Goal: Task Accomplishment & Management: Manage account settings

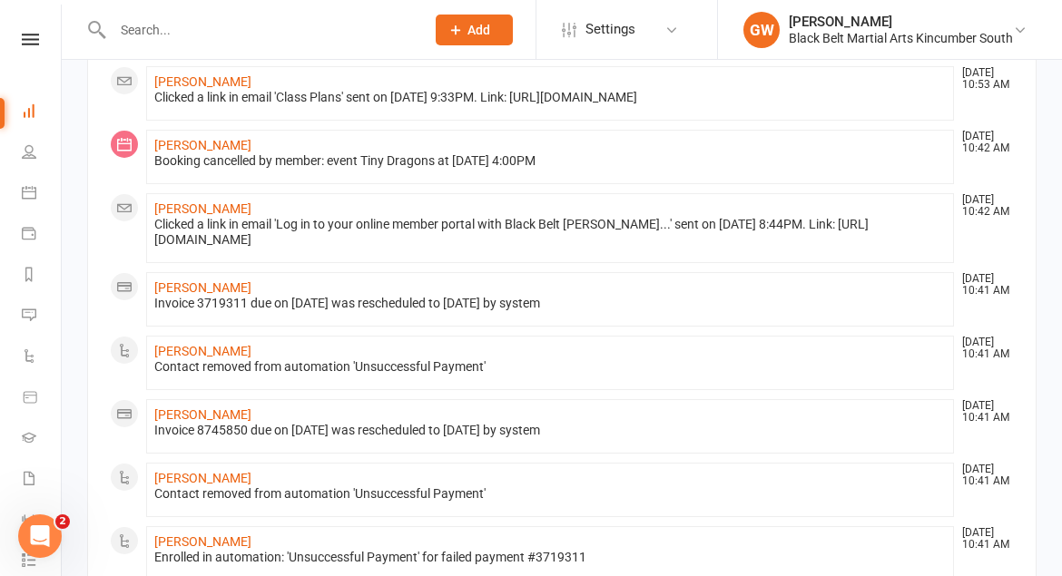
scroll to position [736, 0]
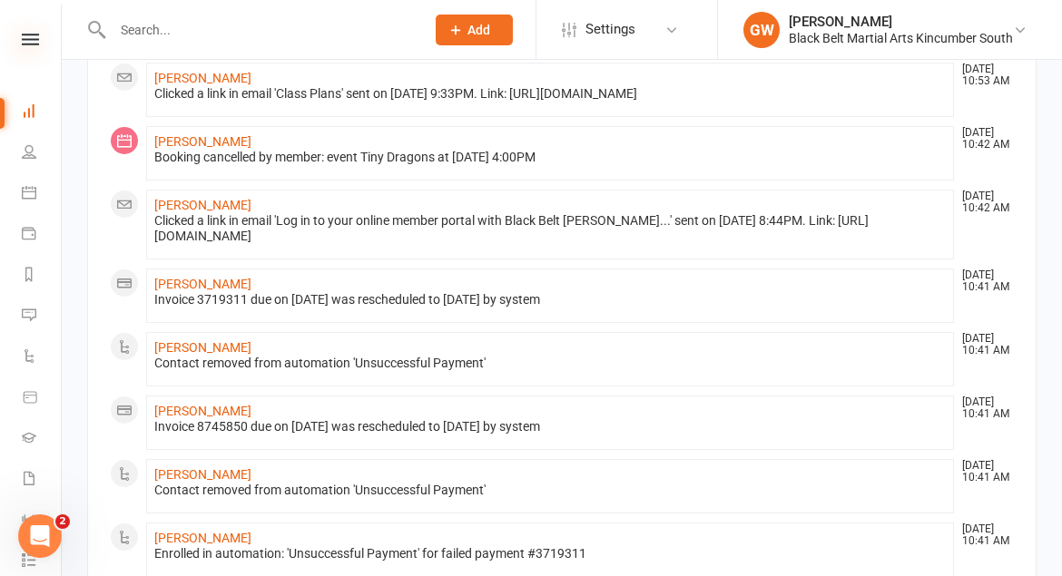
click at [34, 42] on icon at bounding box center [30, 40] width 17 height 12
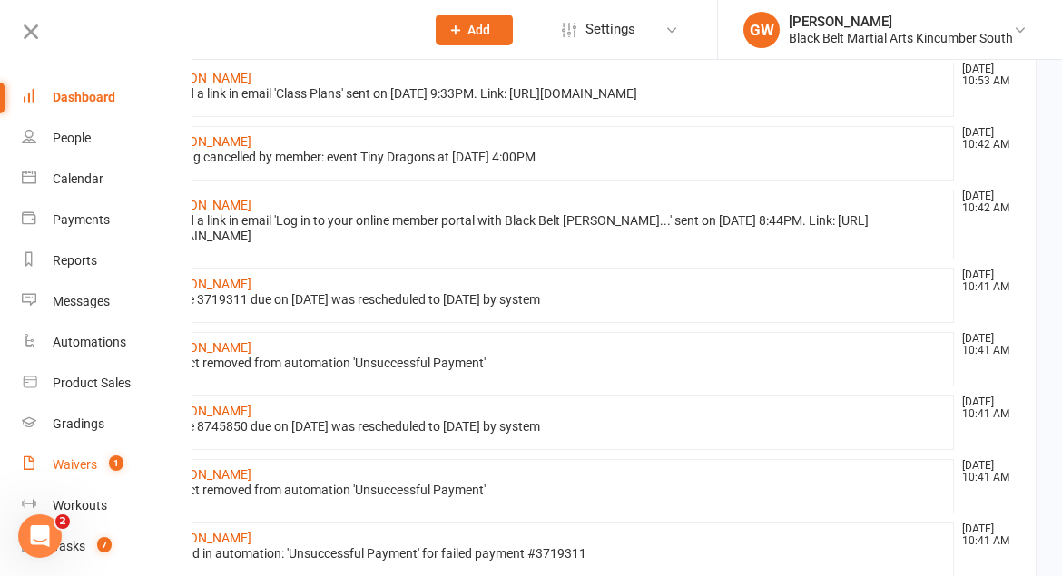
click at [82, 468] on div "Waivers" at bounding box center [75, 464] width 44 height 15
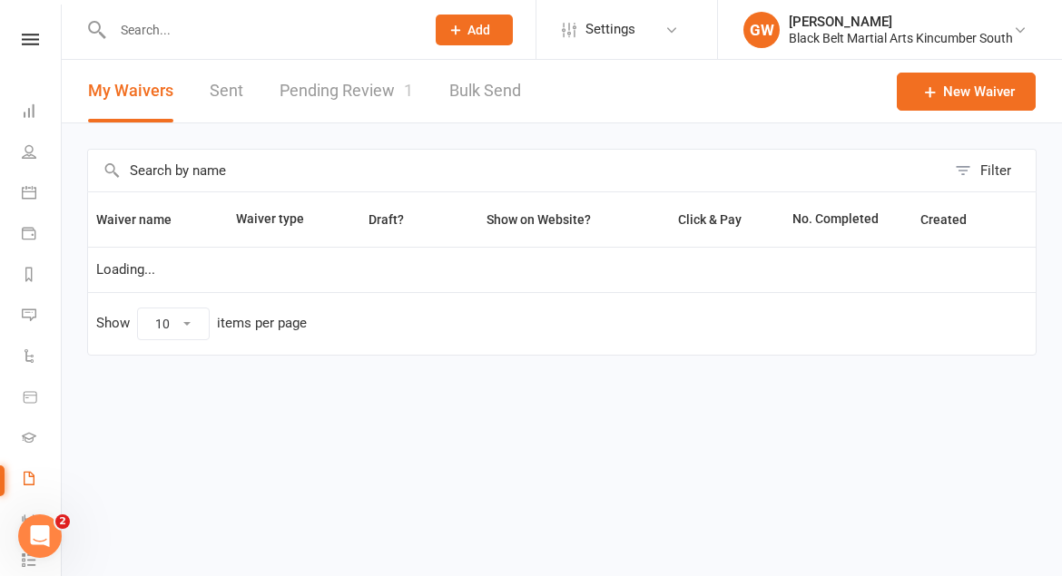
click at [368, 90] on link "Pending Review 1" at bounding box center [346, 91] width 133 height 63
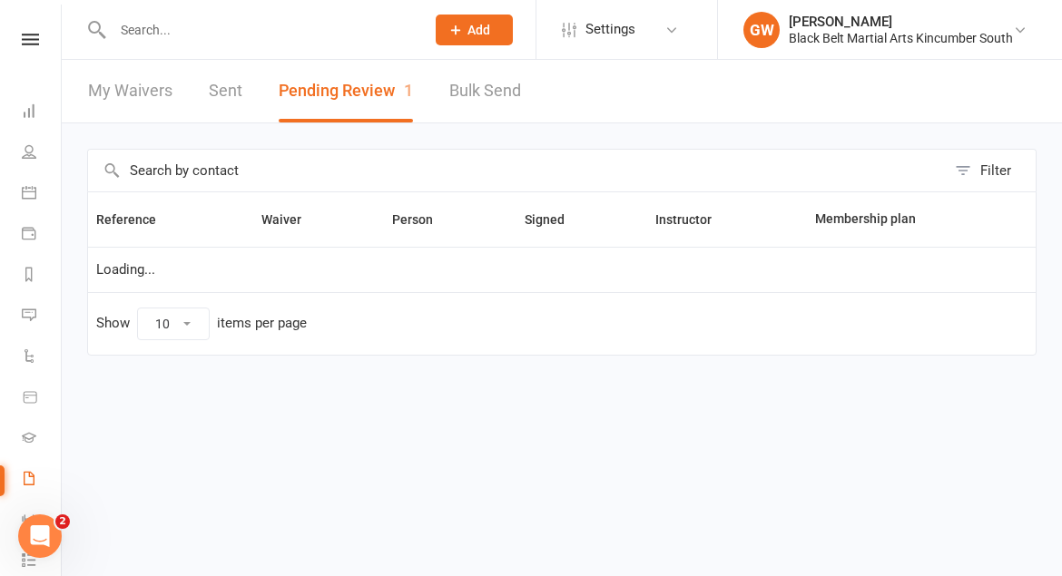
select select "50"
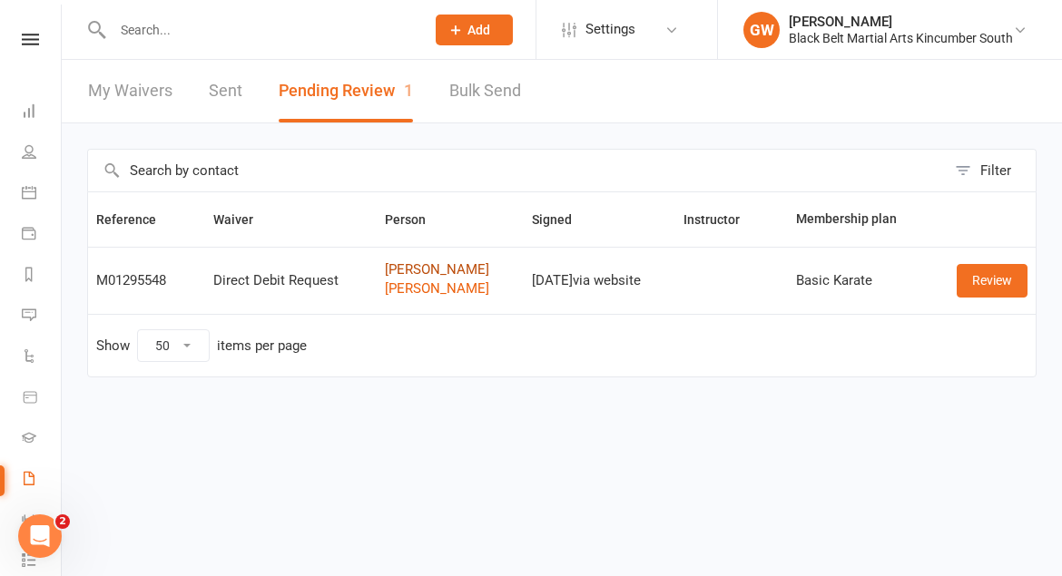
click at [408, 273] on link "[PERSON_NAME]" at bounding box center [450, 269] width 130 height 15
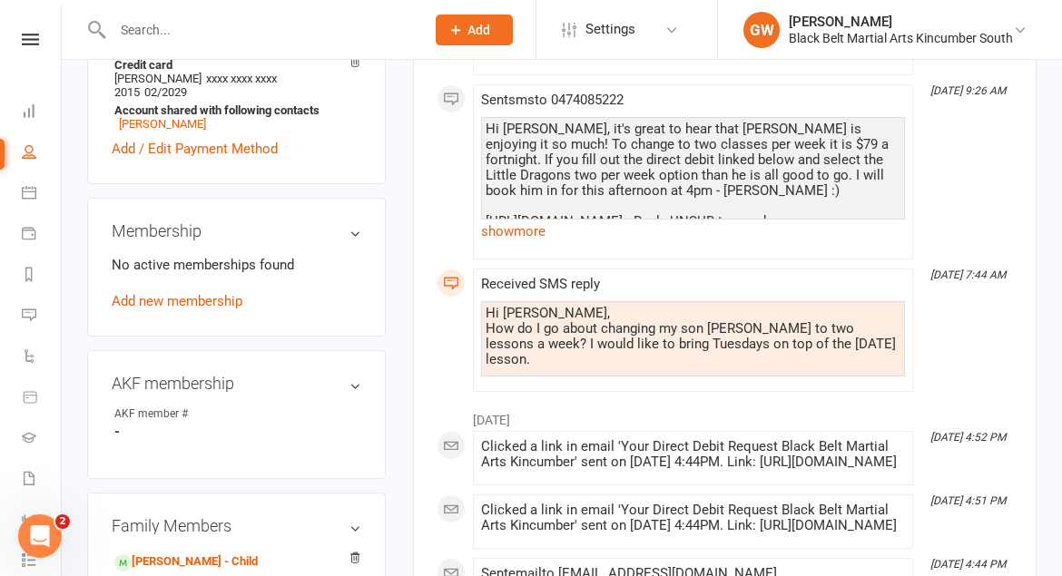
scroll to position [611, 0]
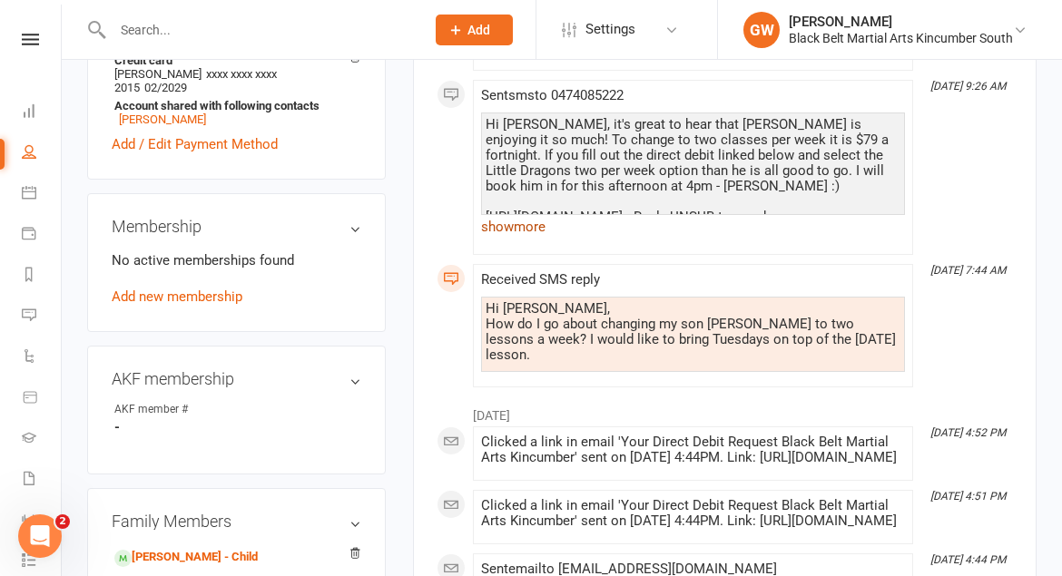
click at [533, 224] on link "show more" at bounding box center [693, 226] width 424 height 25
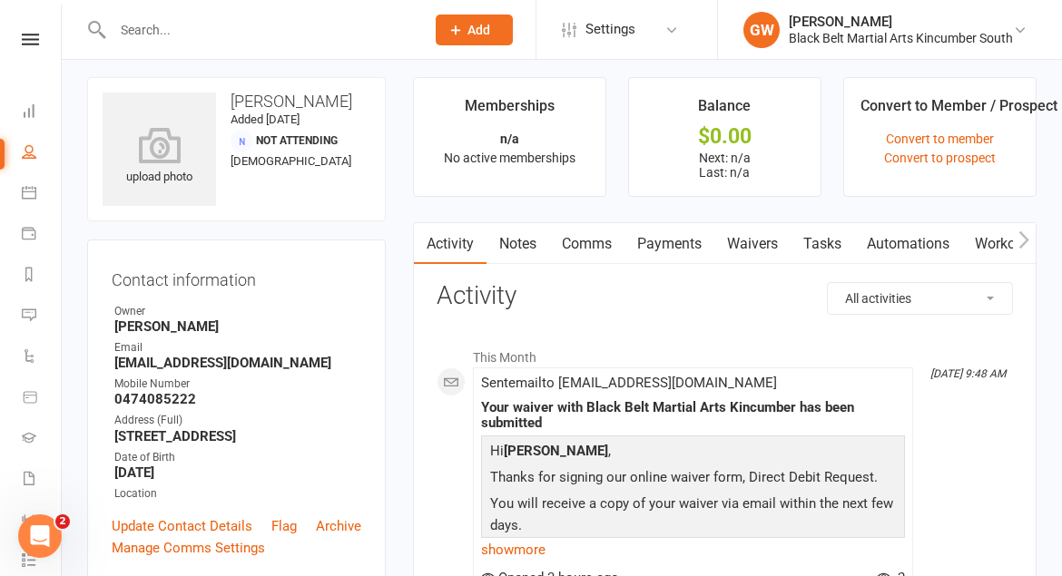
scroll to position [0, 0]
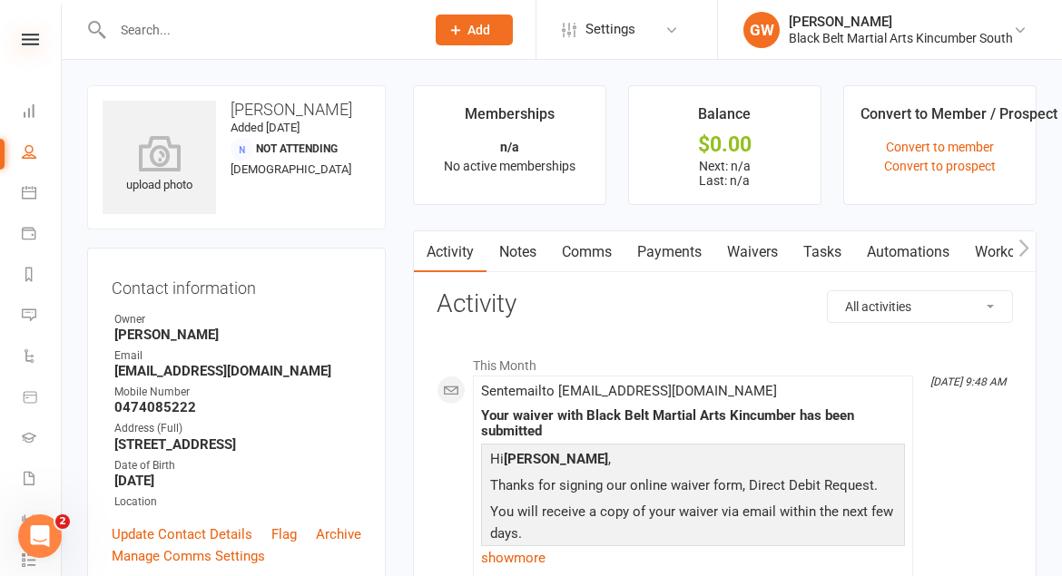
click at [34, 39] on icon at bounding box center [30, 40] width 17 height 12
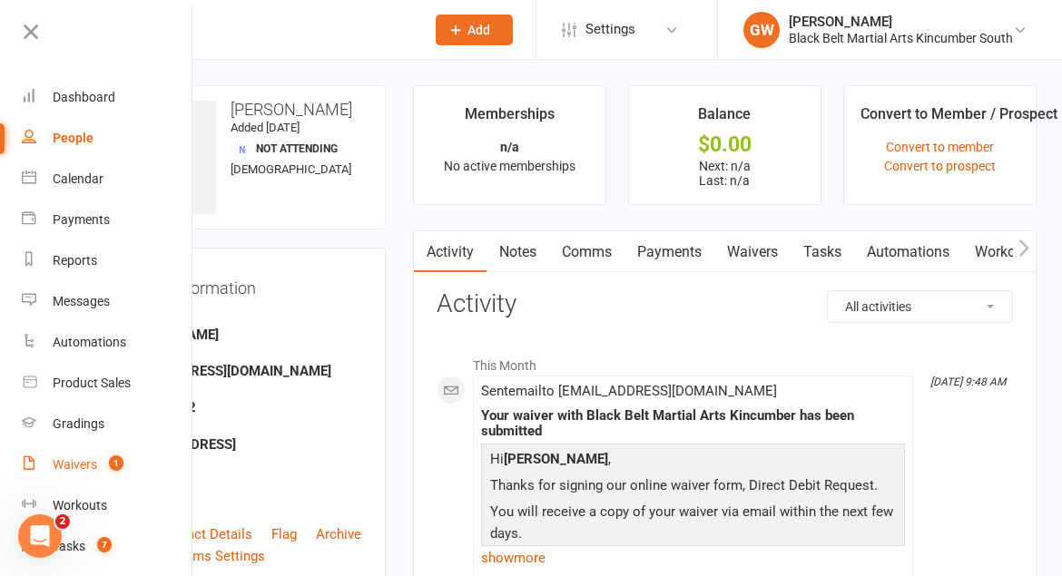
click at [81, 470] on div "Waivers" at bounding box center [75, 464] width 44 height 15
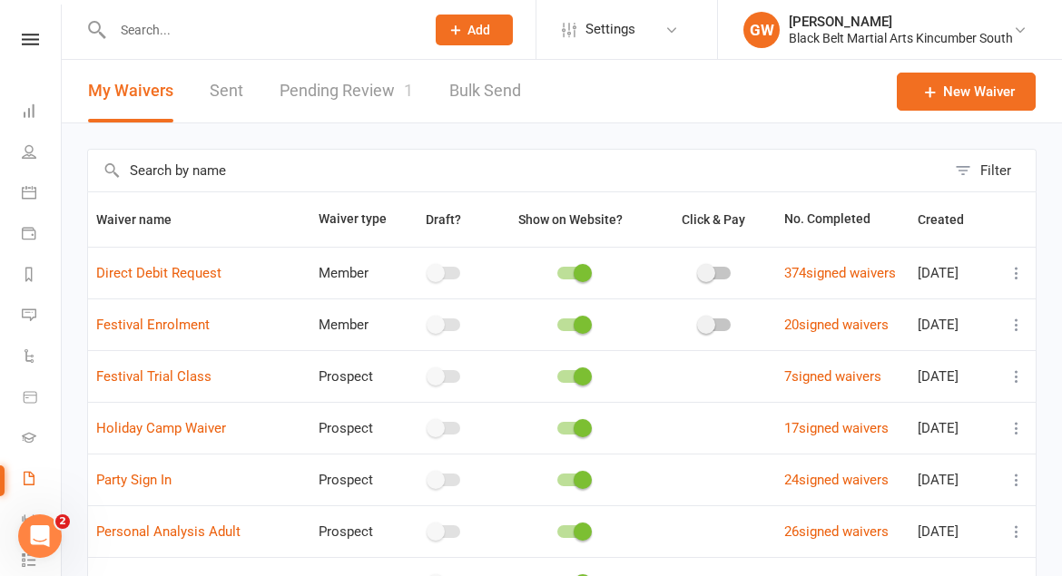
click at [349, 81] on link "Pending Review 1" at bounding box center [346, 91] width 133 height 63
select select "50"
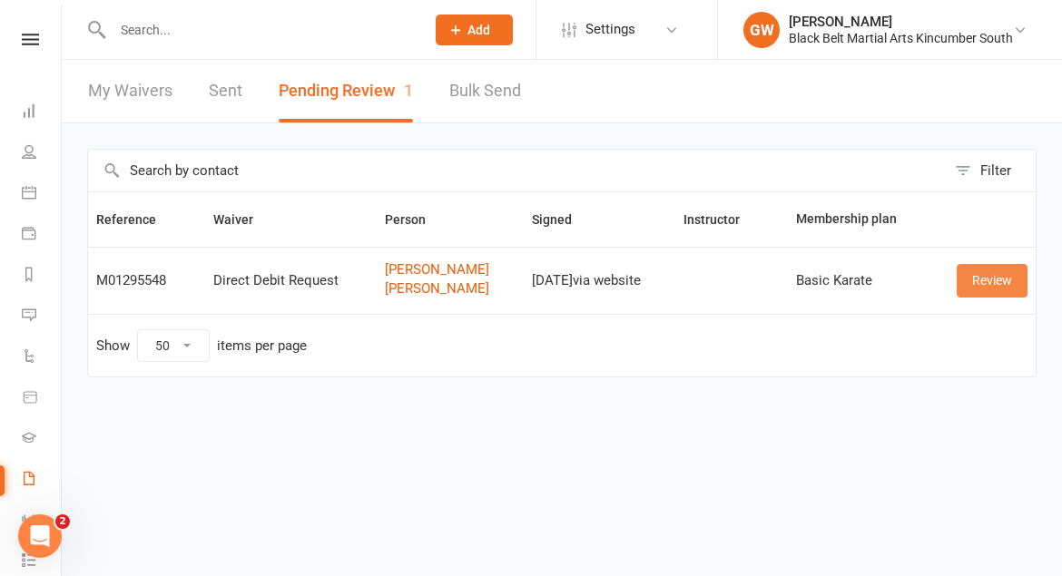
click at [990, 277] on link "Review" at bounding box center [992, 280] width 71 height 33
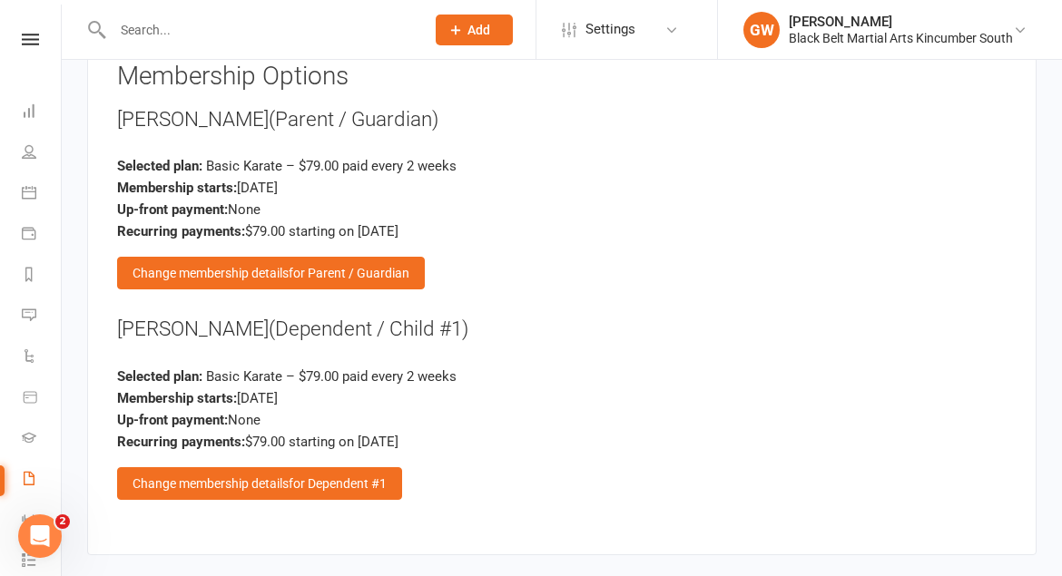
scroll to position [1191, 0]
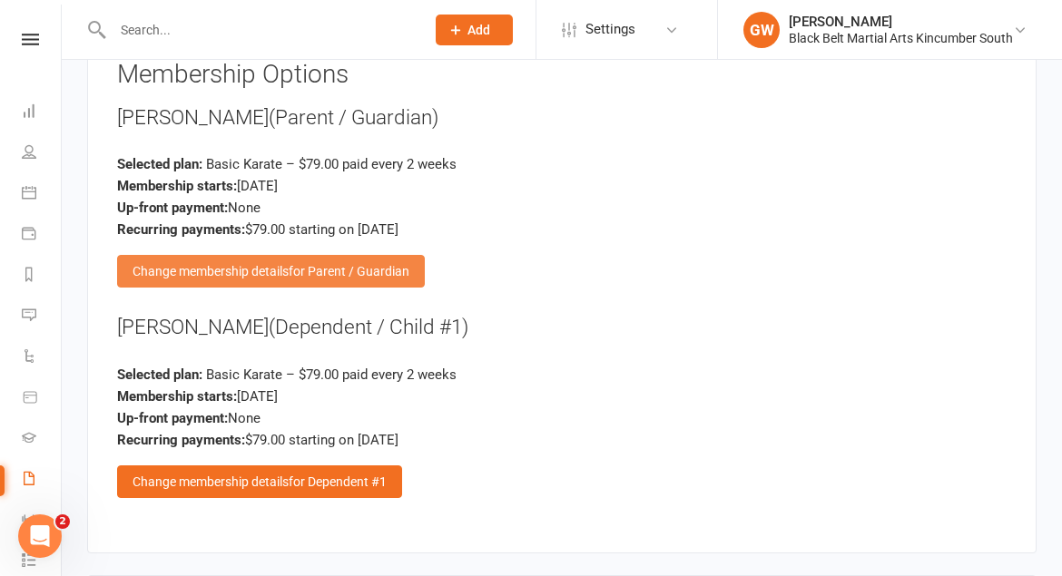
click at [374, 264] on span "for Parent / Guardian" at bounding box center [349, 271] width 121 height 15
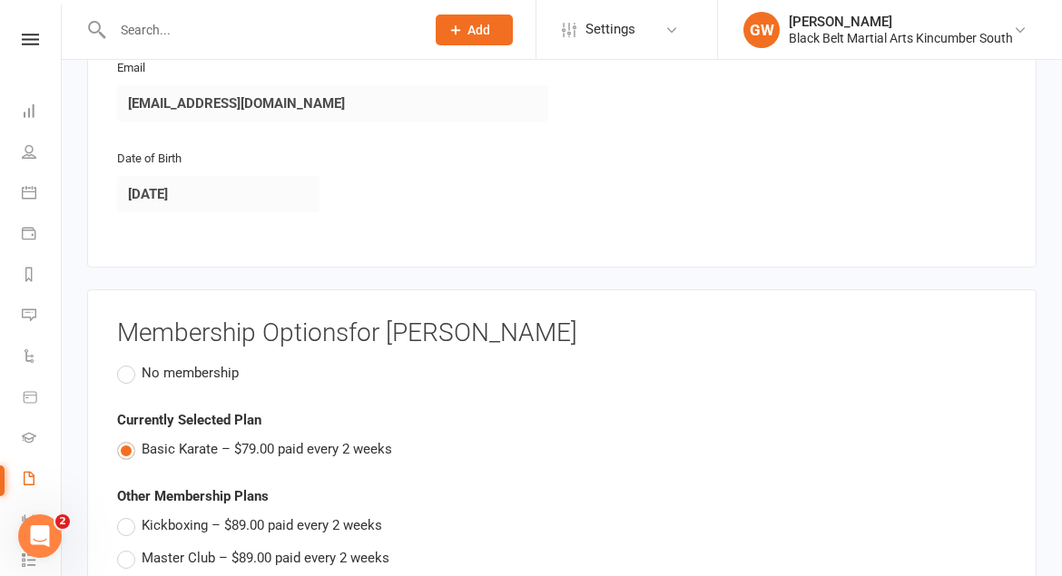
scroll to position [950, 0]
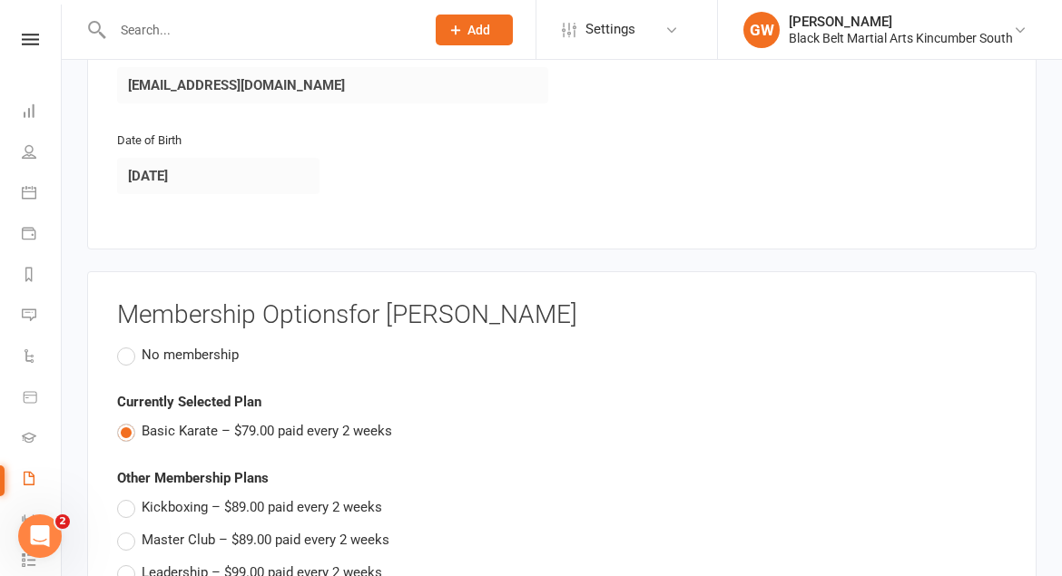
click at [123, 344] on label "No membership" at bounding box center [178, 355] width 122 height 22
click at [123, 344] on input "No membership" at bounding box center [123, 344] width 12 height 0
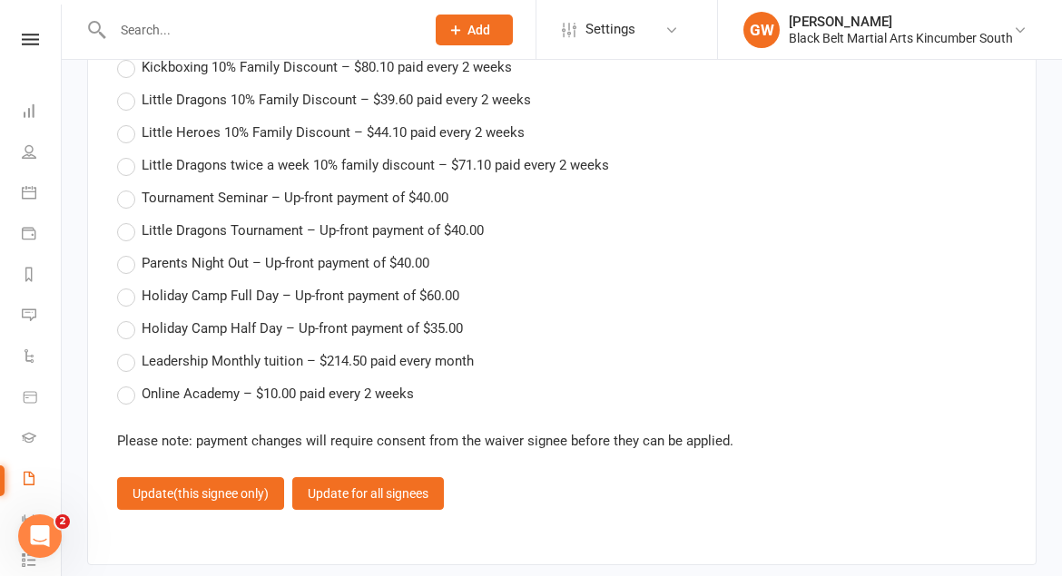
scroll to position [1798, 0]
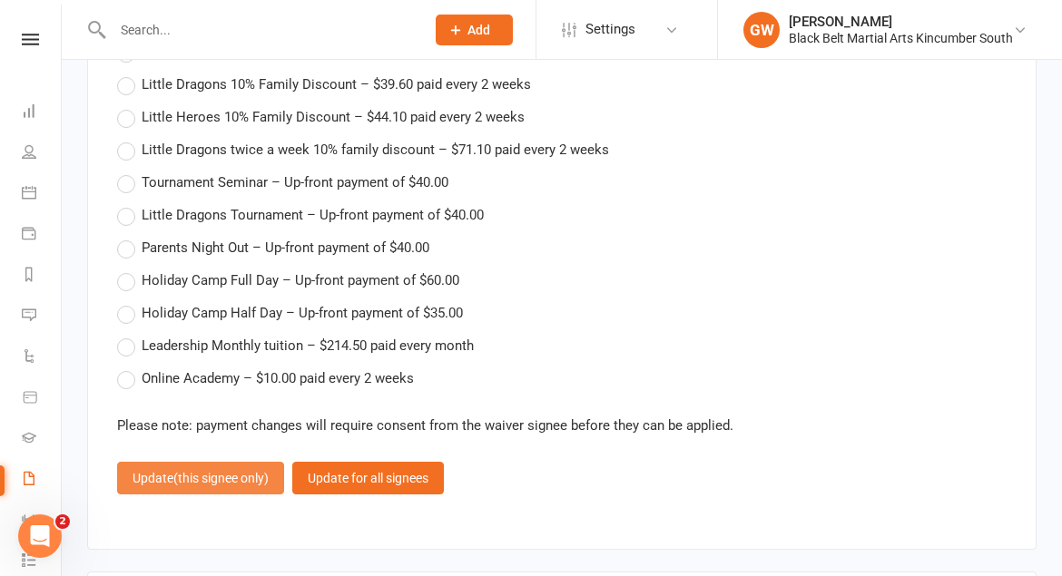
click at [233, 471] on span "(this signee only)" at bounding box center [220, 478] width 95 height 15
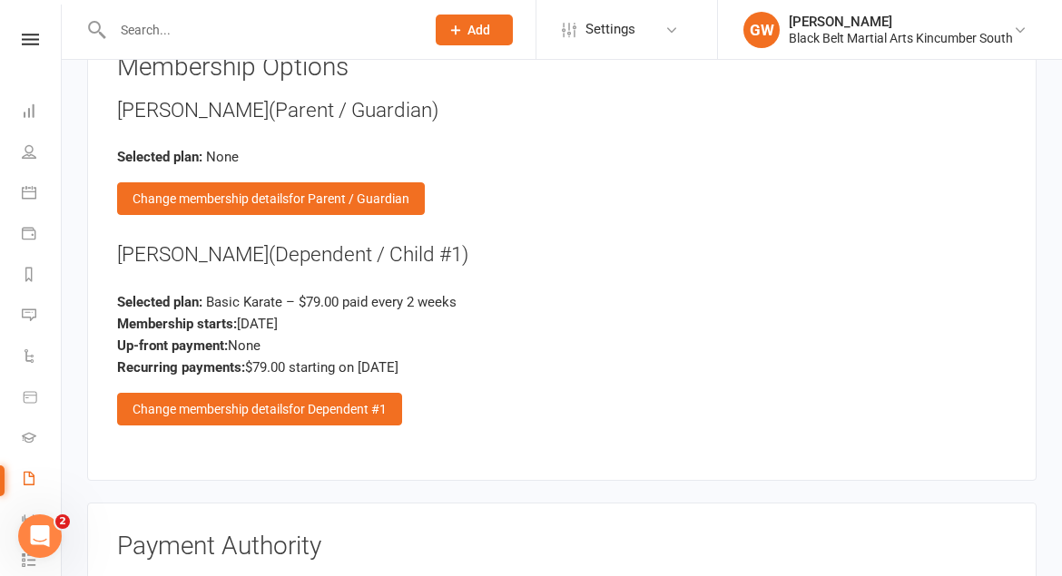
scroll to position [1205, 0]
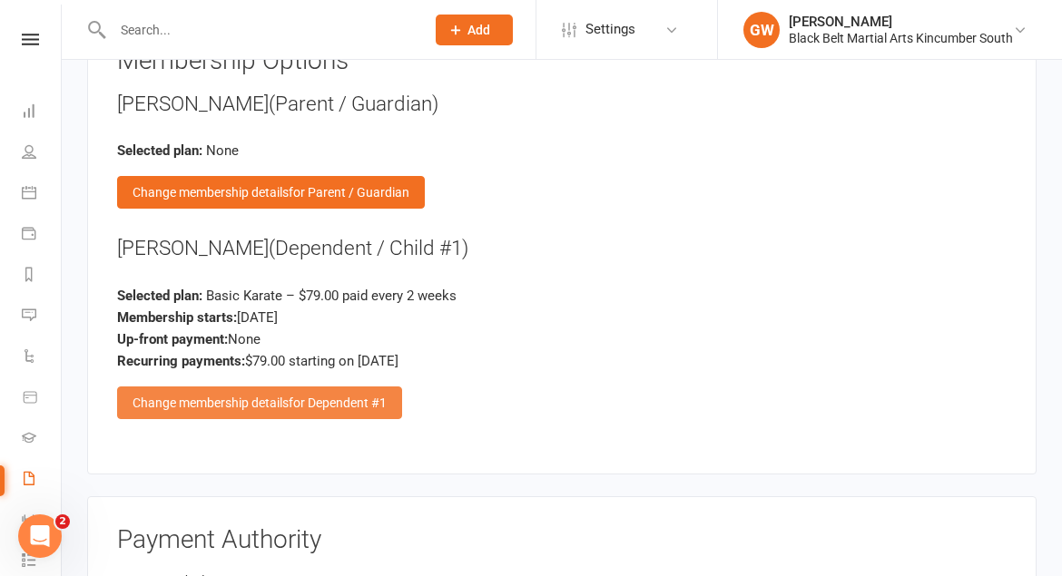
click at [286, 387] on div "Change membership details for Dependent #1" at bounding box center [259, 403] width 285 height 33
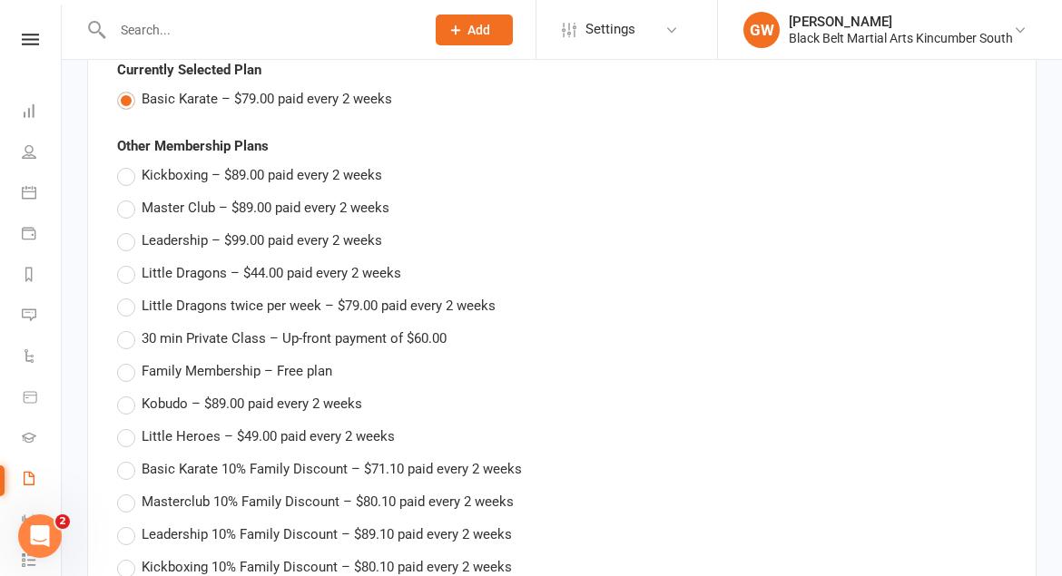
scroll to position [1291, 0]
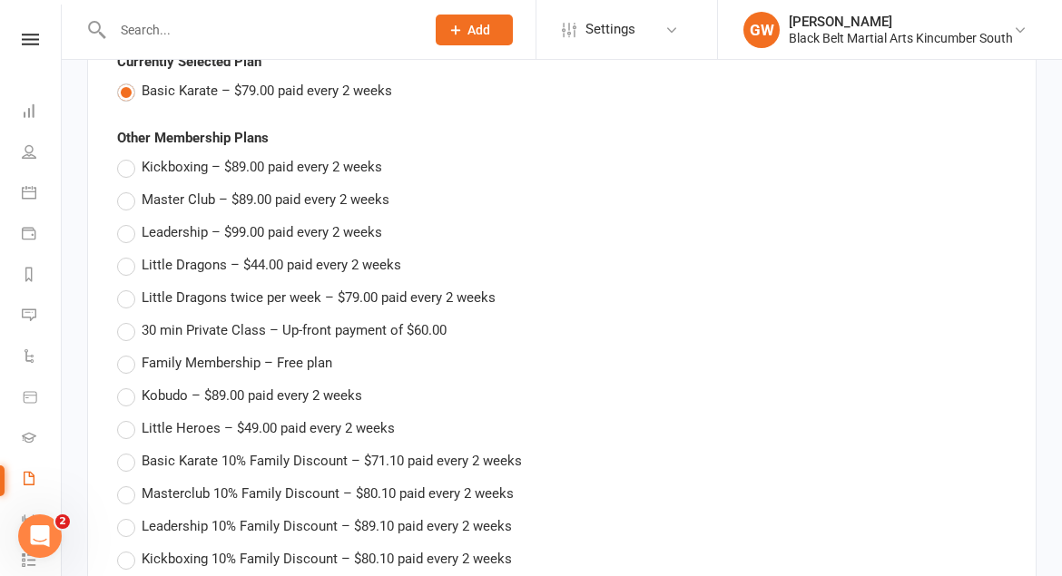
click at [127, 287] on label "Little Dragons twice per week – $79.00 paid every 2 weeks" at bounding box center [306, 298] width 379 height 22
click at [127, 287] on input "Little Dragons twice per week – $79.00 paid every 2 weeks" at bounding box center [123, 287] width 12 height 0
type input "Little Dragons twice per week"
type input "79"
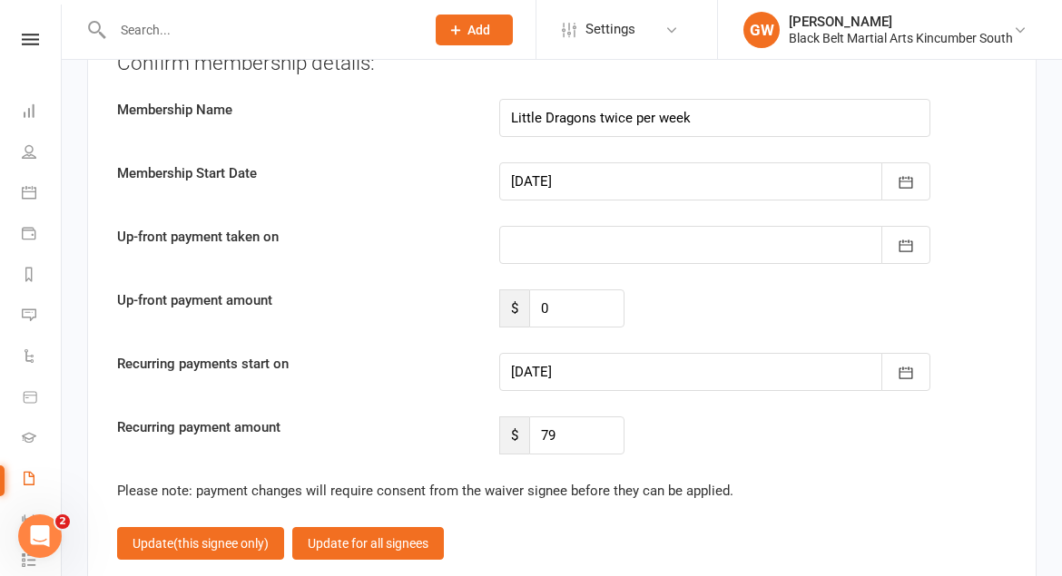
scroll to position [2169, 0]
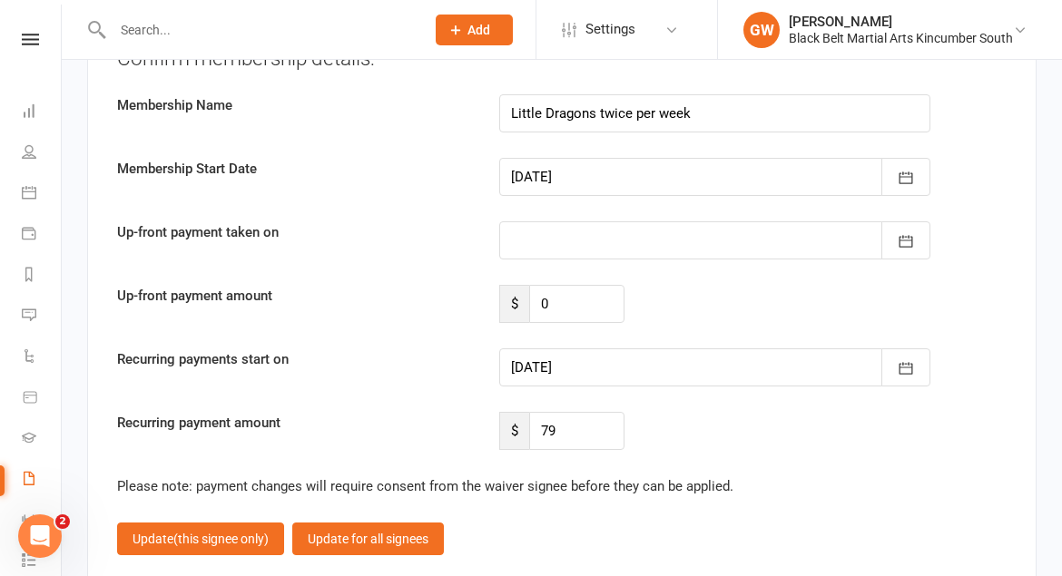
click at [577, 349] on div at bounding box center [714, 368] width 431 height 38
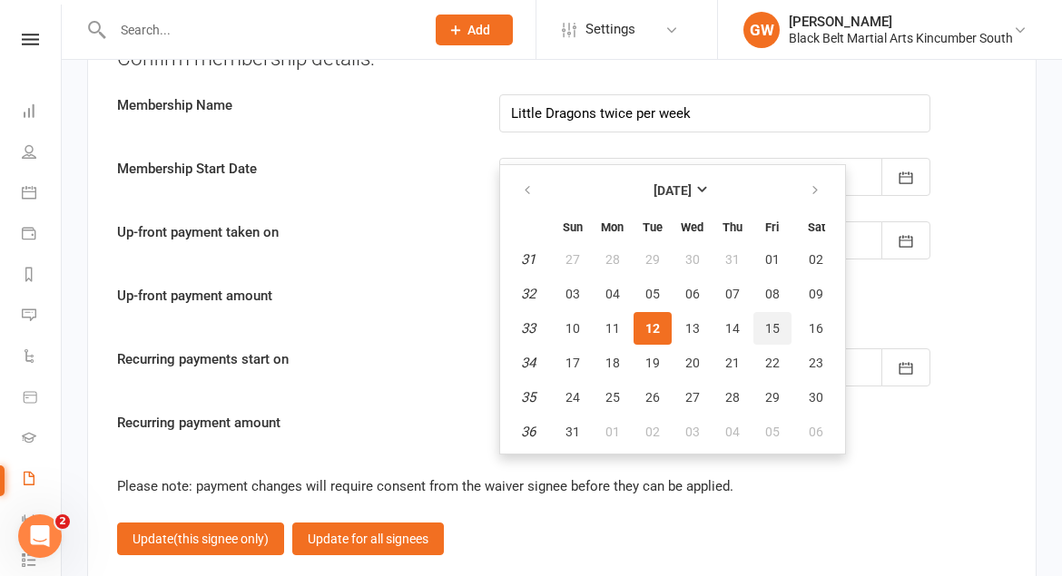
click at [767, 321] on span "15" at bounding box center [772, 328] width 15 height 15
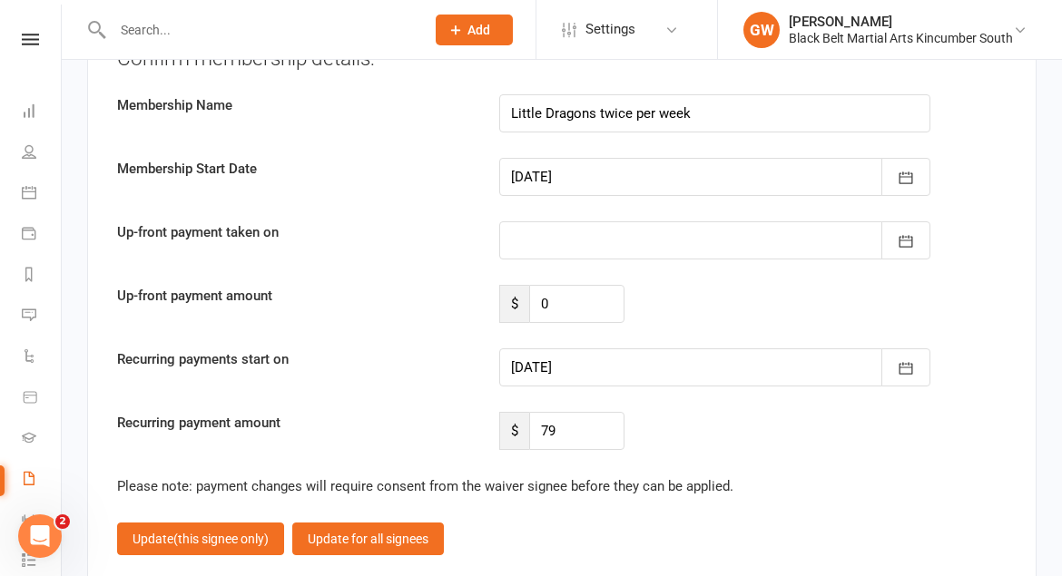
type input "[DATE]"
click at [187, 532] on span "(this signee only)" at bounding box center [220, 539] width 95 height 15
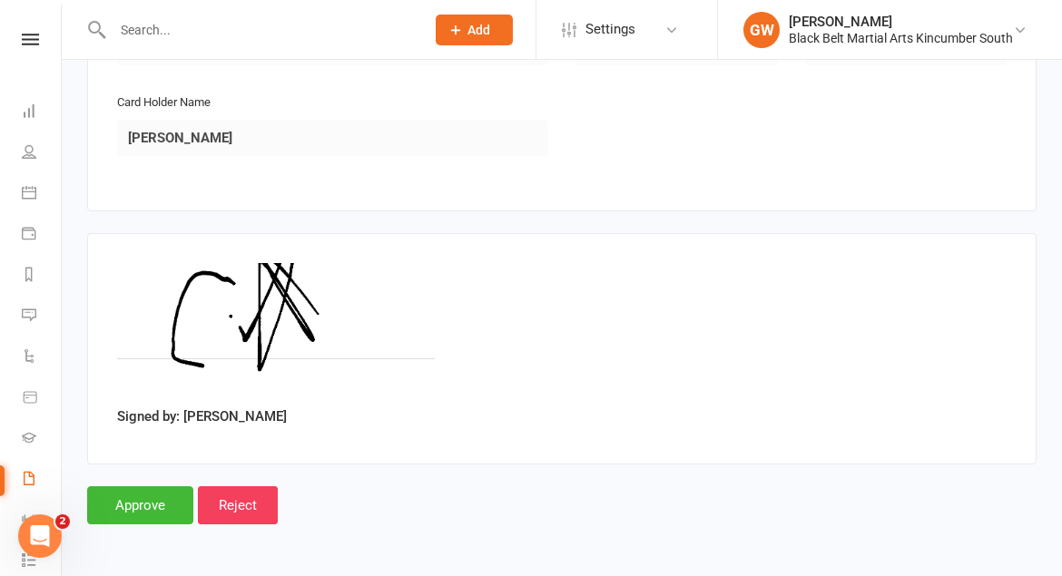
scroll to position [1838, 0]
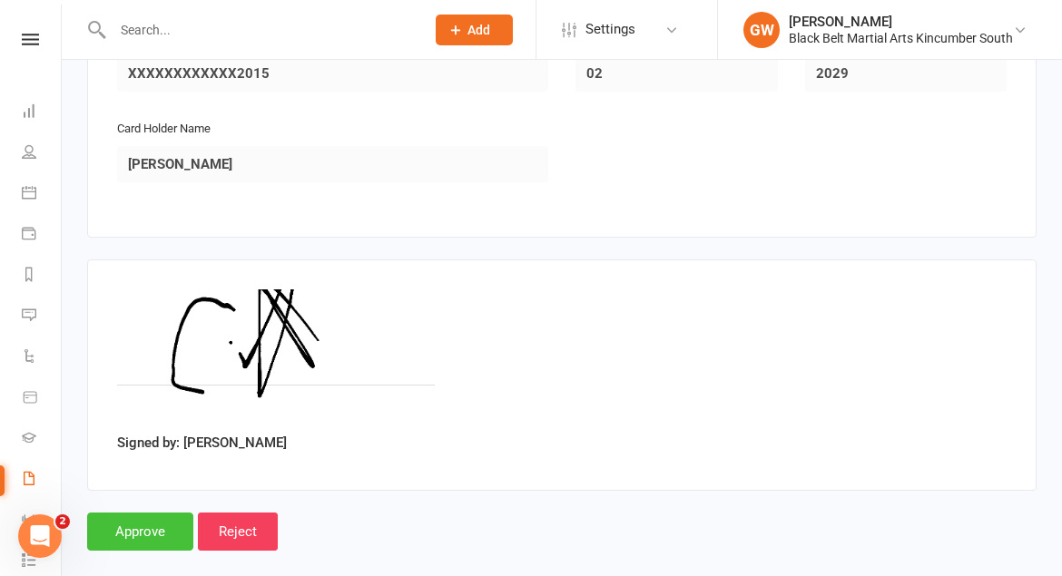
click at [151, 513] on input "Approve" at bounding box center [140, 532] width 106 height 38
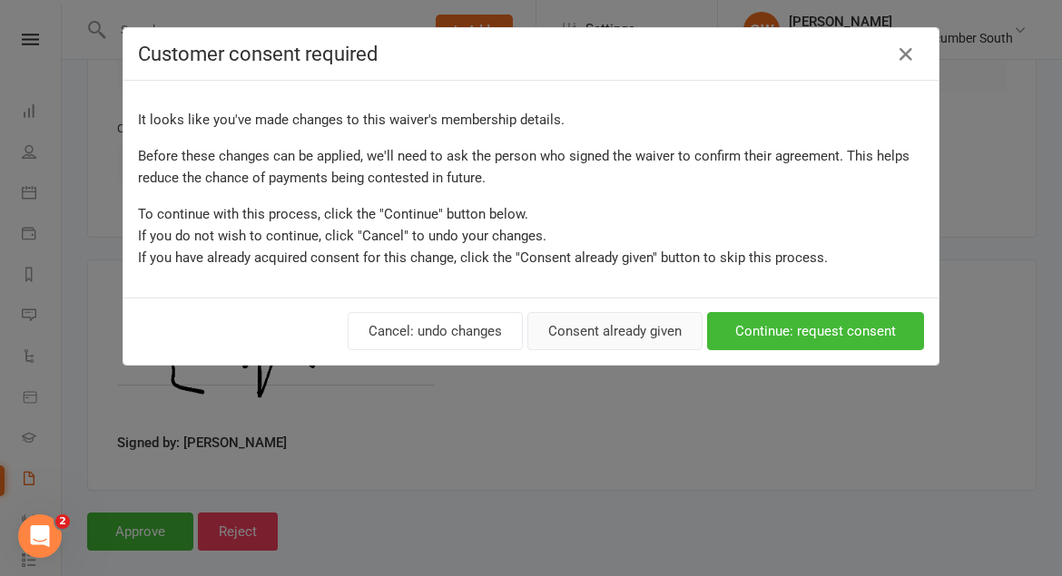
click at [637, 332] on button "Consent already given" at bounding box center [614, 331] width 175 height 38
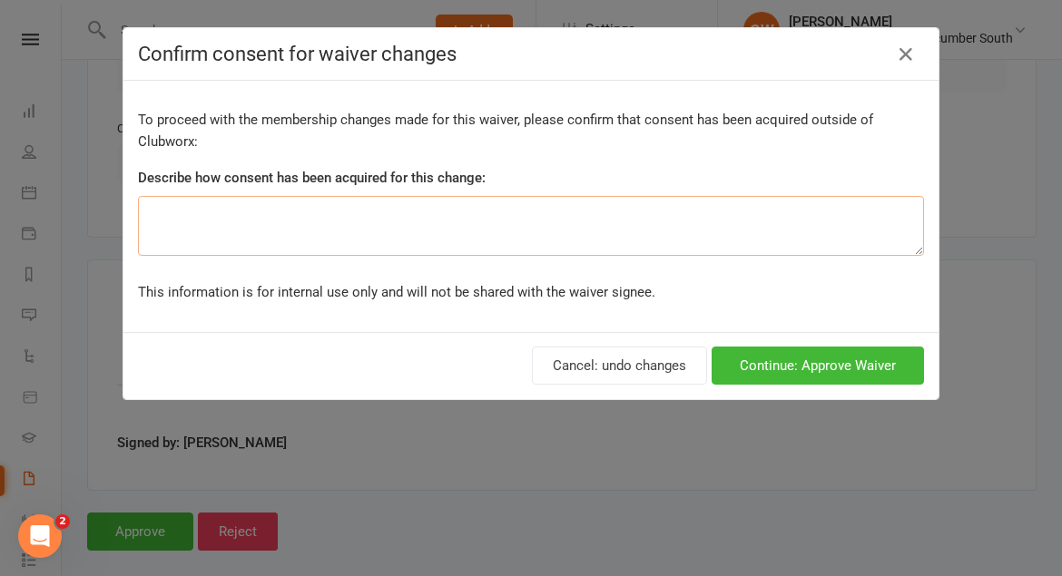
click at [578, 221] on textarea at bounding box center [531, 226] width 786 height 60
type textarea "Consent given via messaging"
click at [812, 367] on button "Continue: Approve Waiver" at bounding box center [818, 366] width 212 height 38
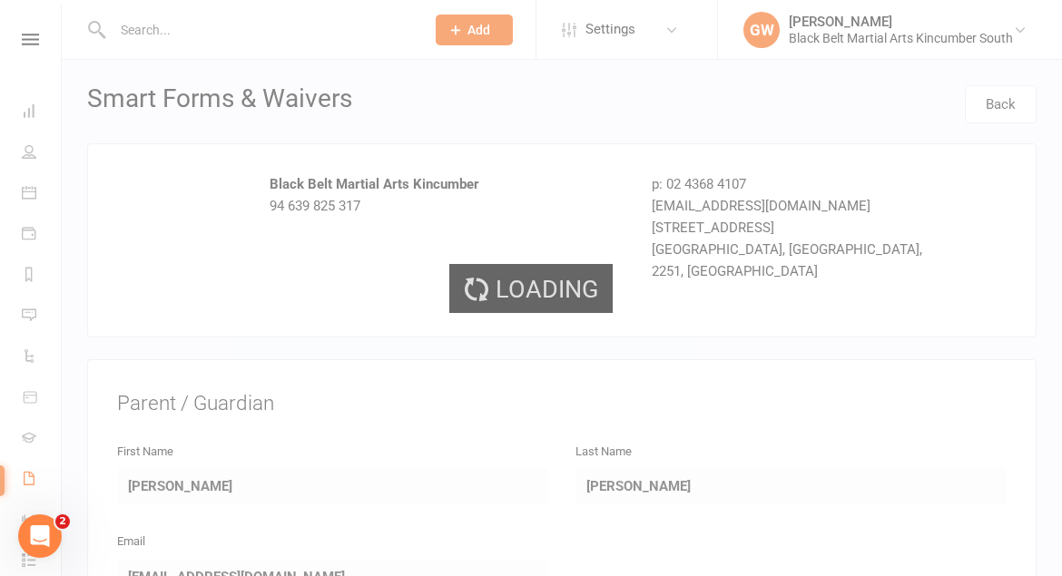
select select "50"
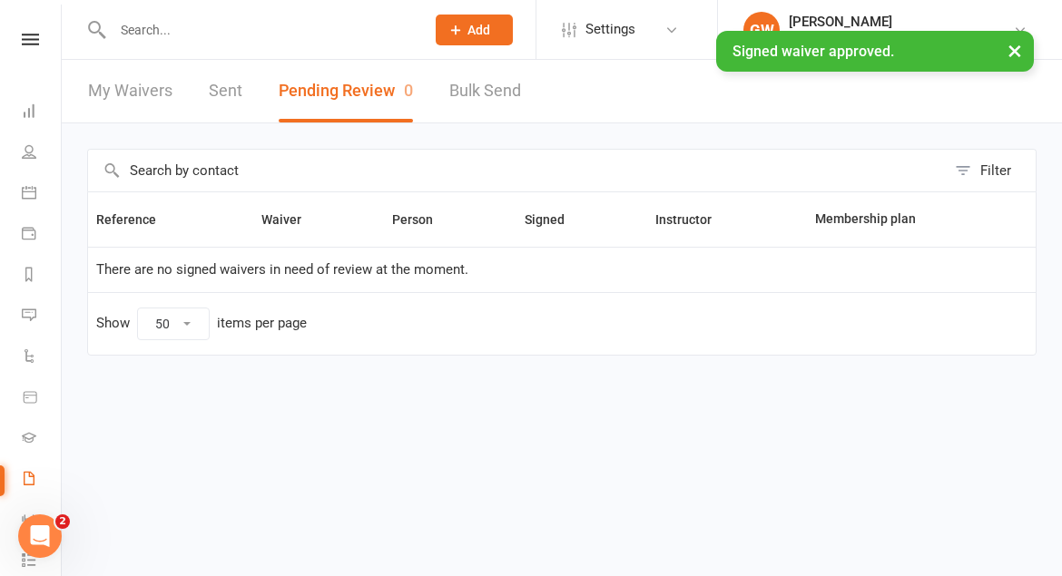
click at [219, 27] on input "text" at bounding box center [259, 29] width 305 height 25
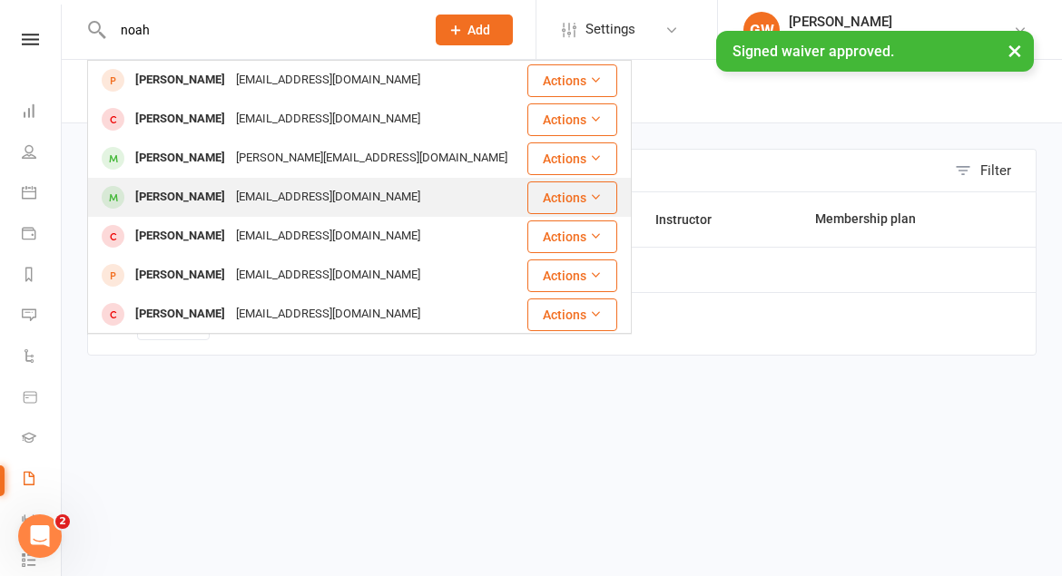
type input "noah"
click at [211, 192] on div "[PERSON_NAME]" at bounding box center [180, 197] width 101 height 26
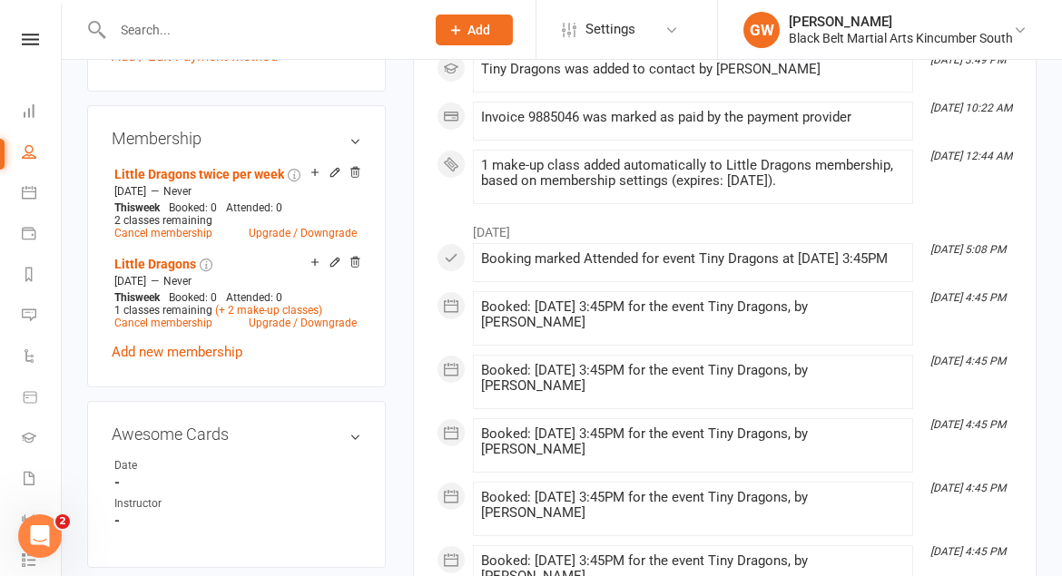
scroll to position [742, 0]
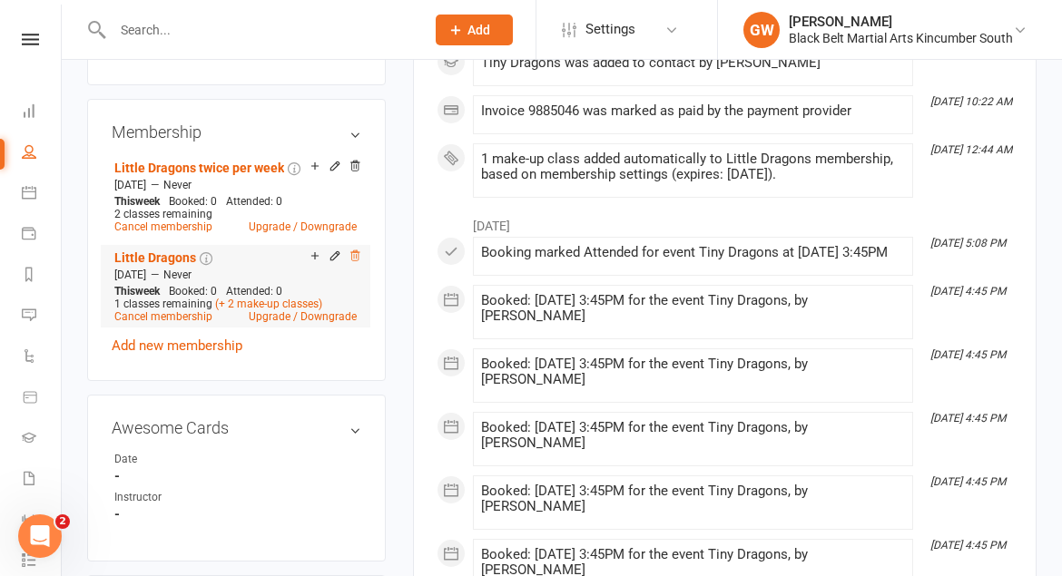
click at [356, 254] on icon at bounding box center [354, 256] width 9 height 10
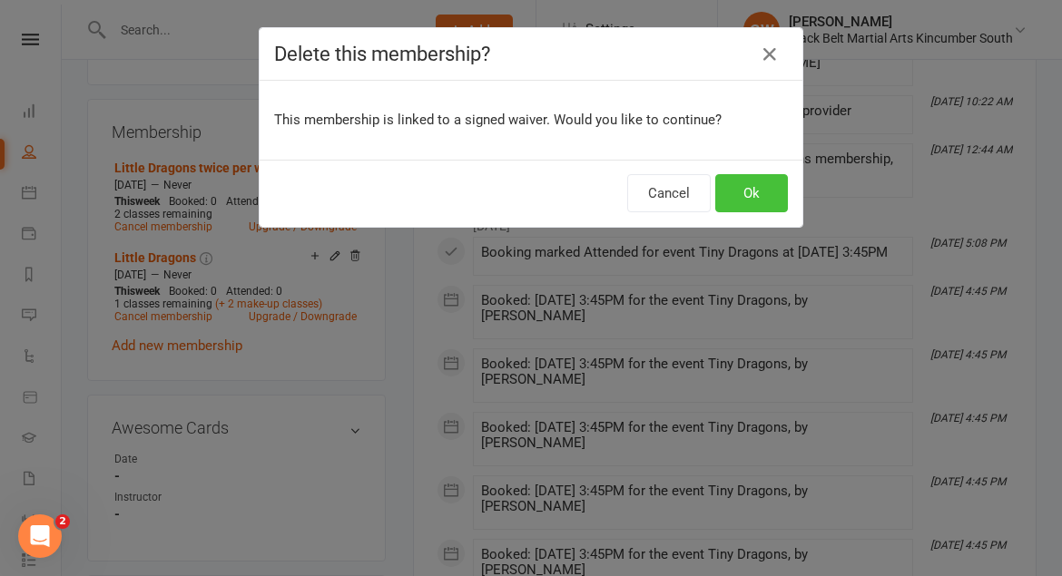
click at [753, 202] on button "Ok" at bounding box center [751, 193] width 73 height 38
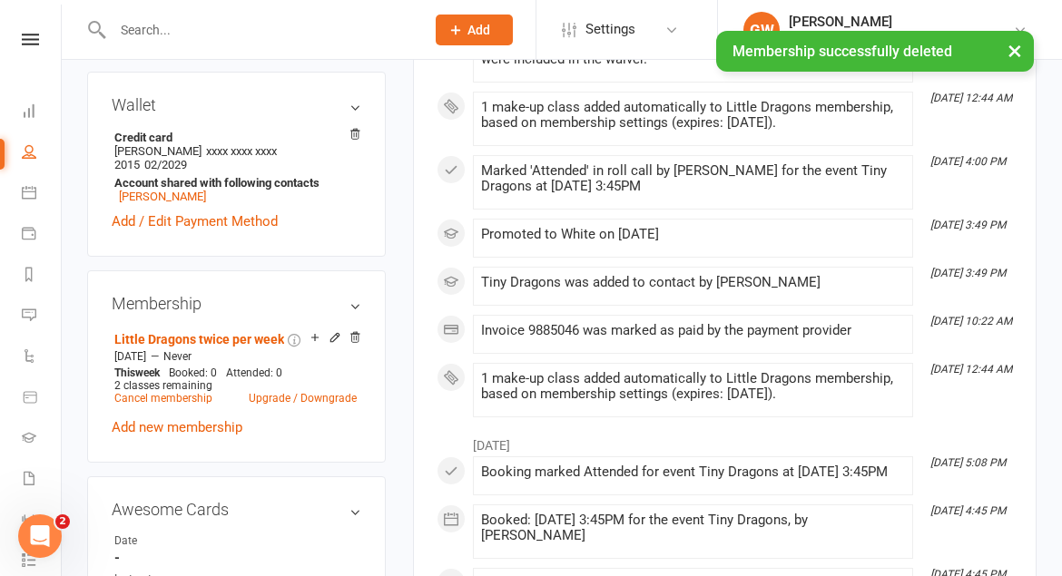
scroll to position [0, 0]
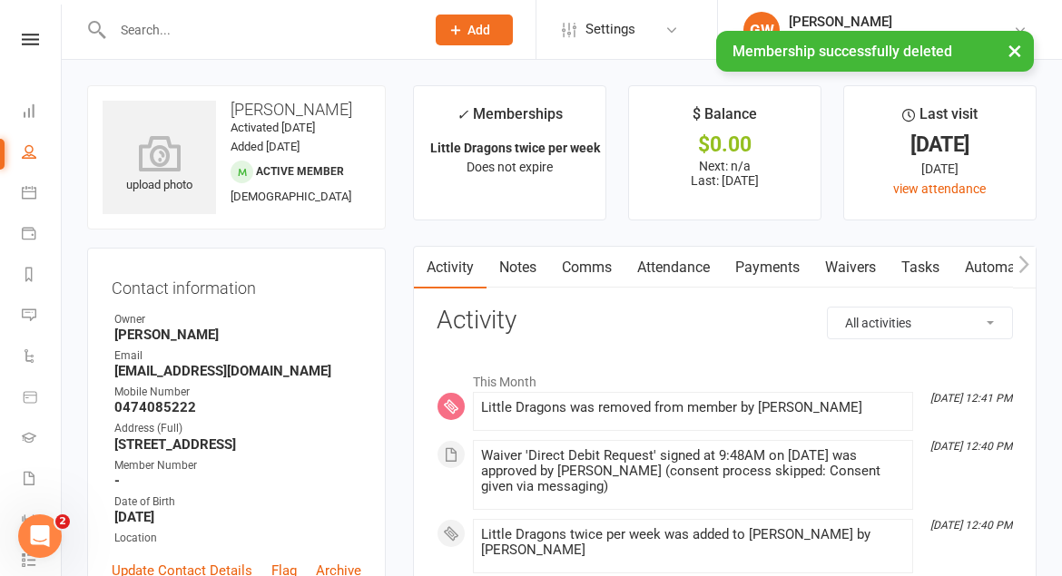
click at [786, 264] on link "Payments" at bounding box center [768, 268] width 90 height 42
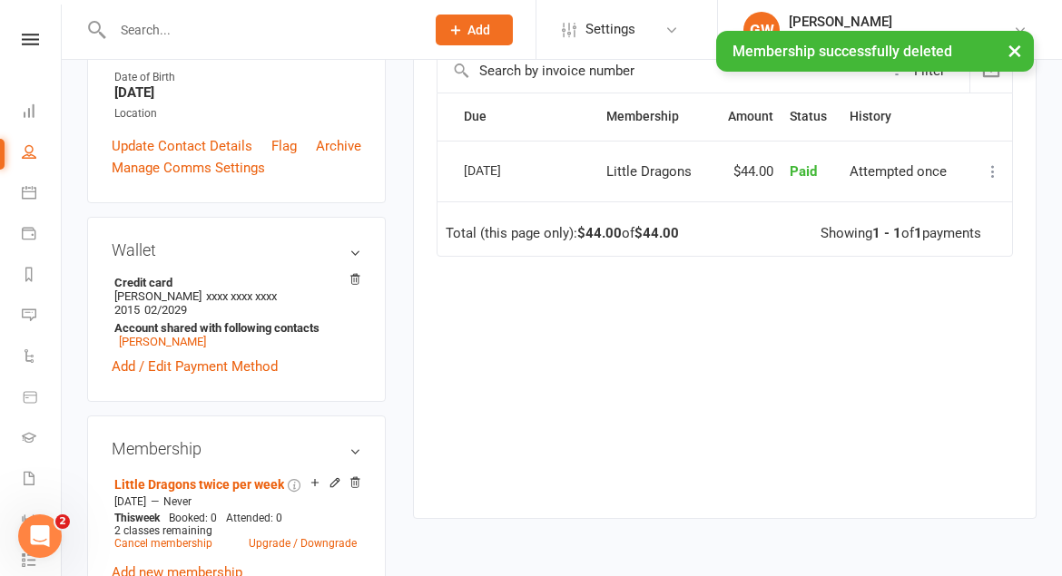
scroll to position [422, 0]
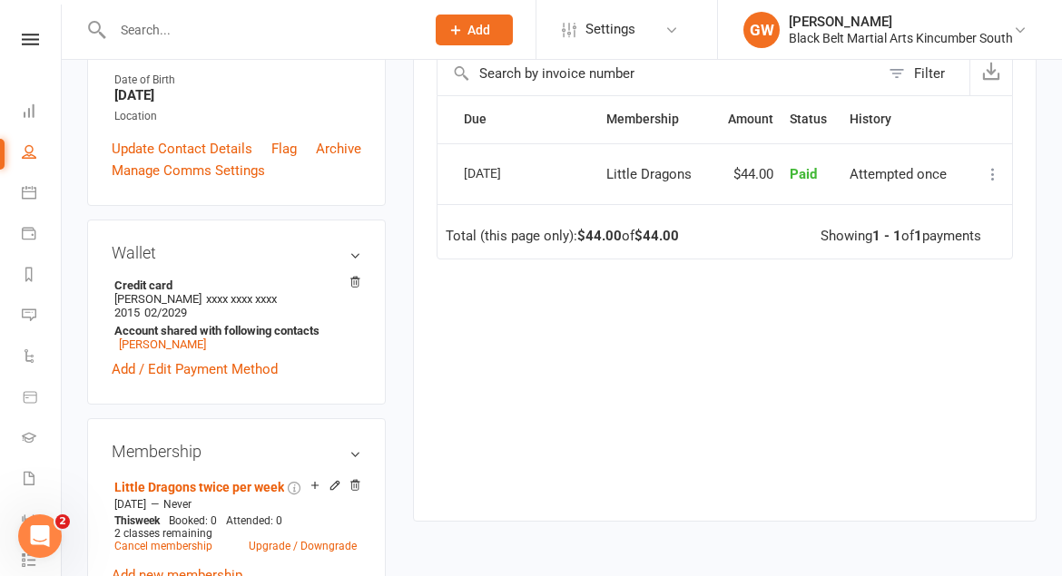
click at [26, 46] on div "Clubworx" at bounding box center [30, 63] width 61 height 59
click at [31, 36] on icon at bounding box center [30, 40] width 17 height 12
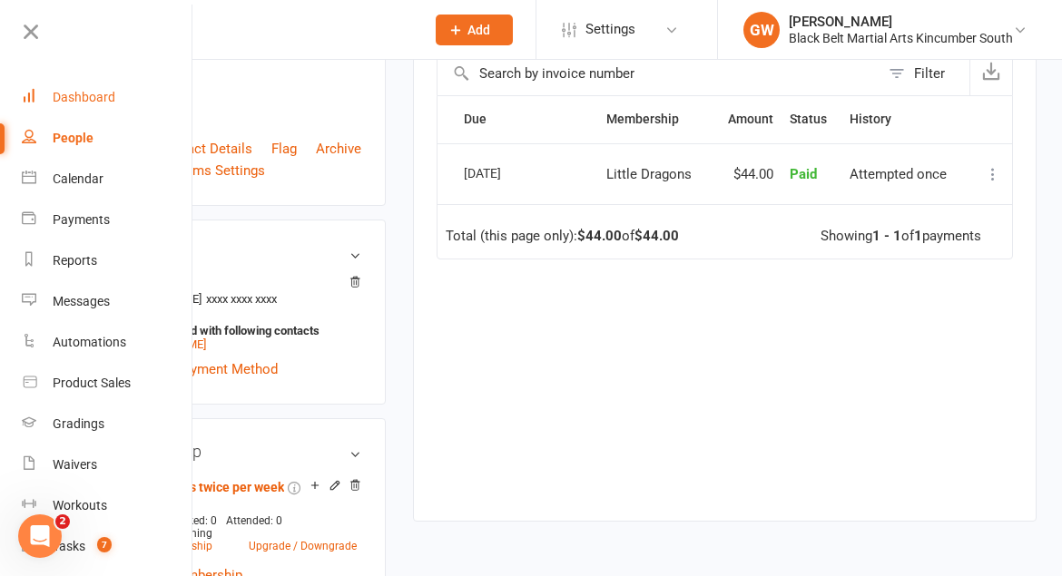
click at [72, 90] on div "Dashboard" at bounding box center [84, 97] width 63 height 15
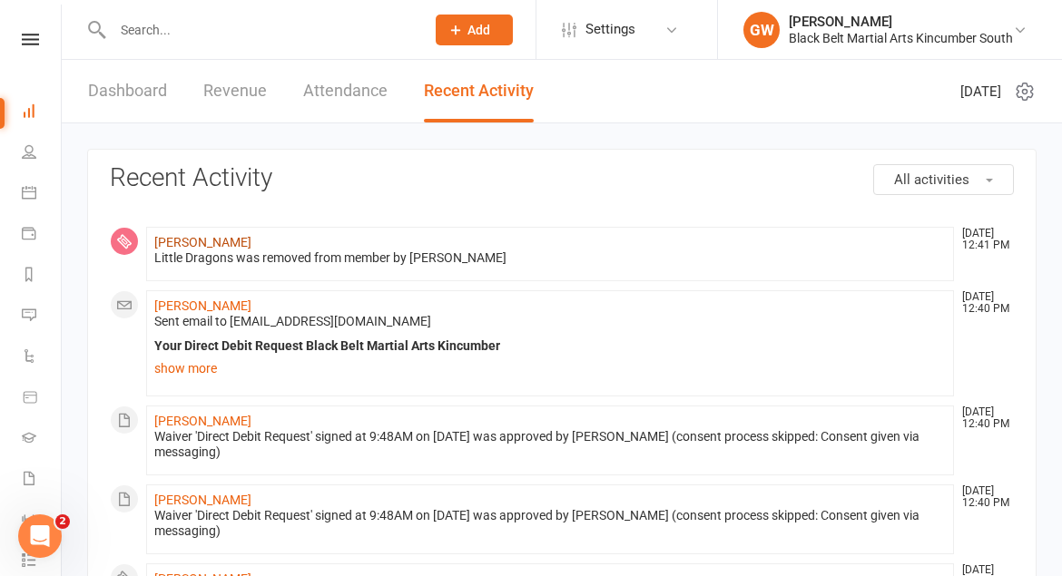
click at [203, 240] on link "[PERSON_NAME]" at bounding box center [202, 242] width 97 height 15
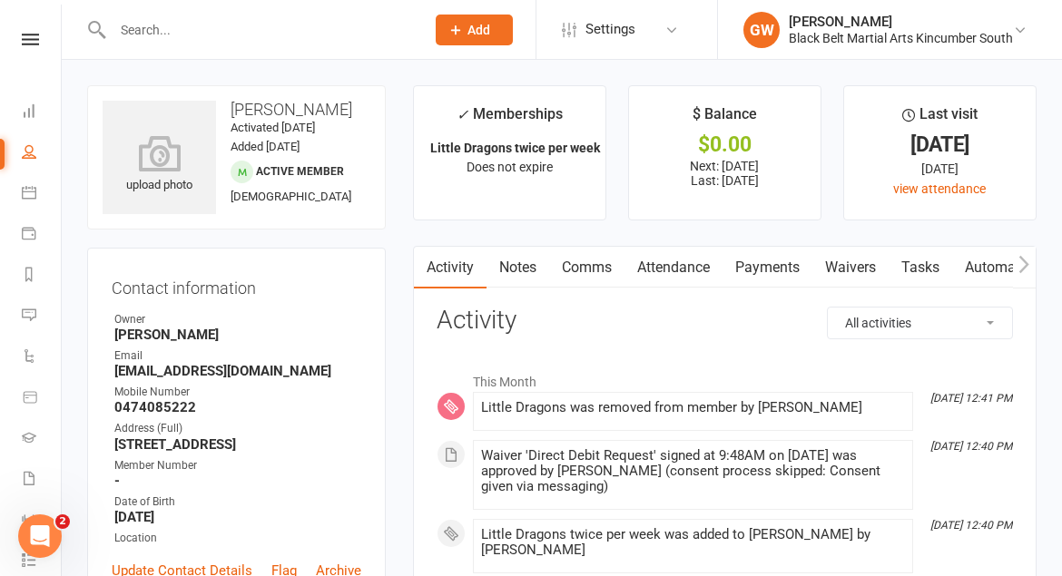
click at [764, 277] on link "Payments" at bounding box center [768, 268] width 90 height 42
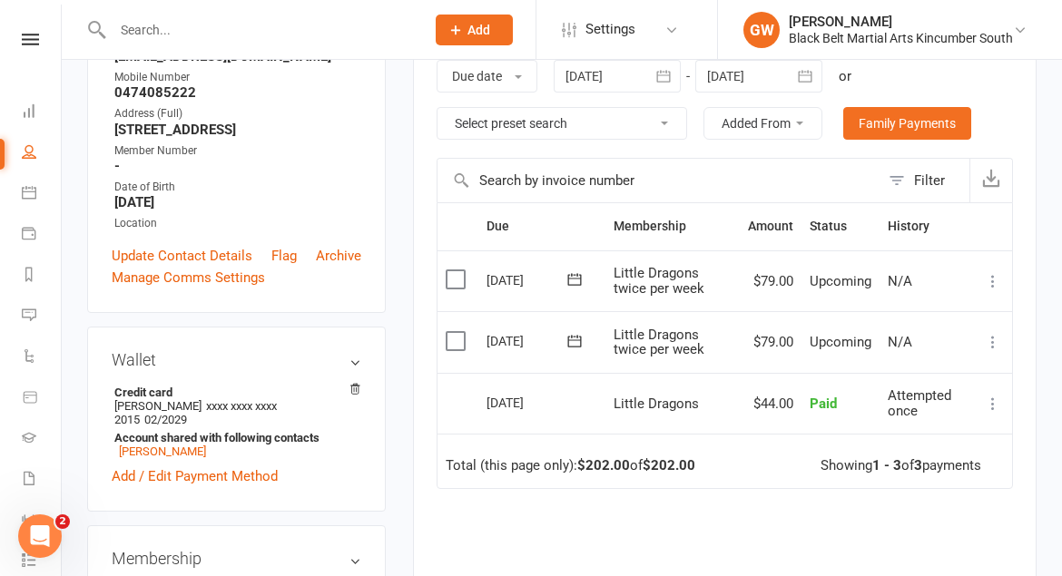
scroll to position [319, 0]
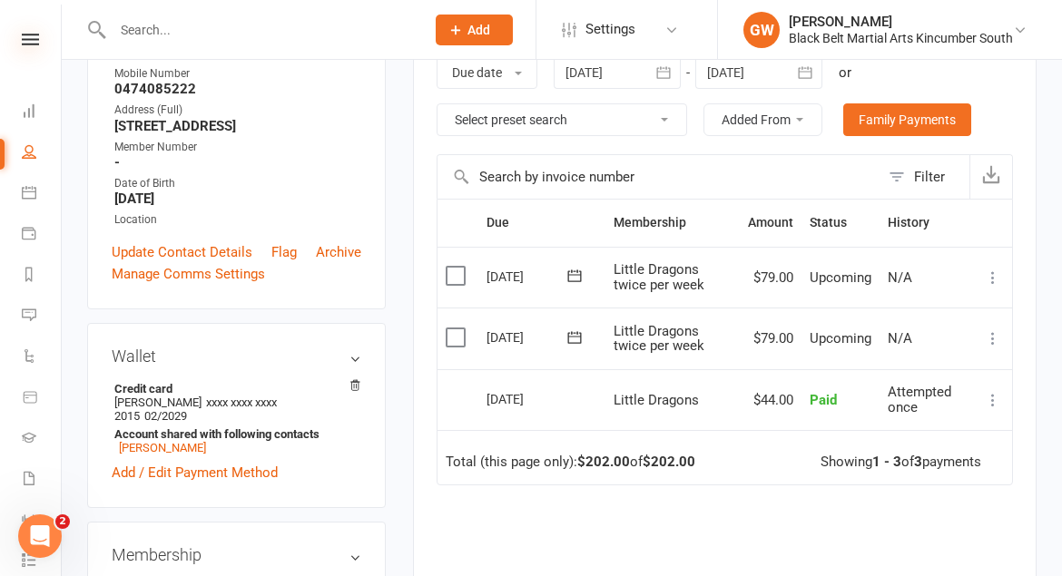
click at [27, 38] on icon at bounding box center [30, 40] width 17 height 12
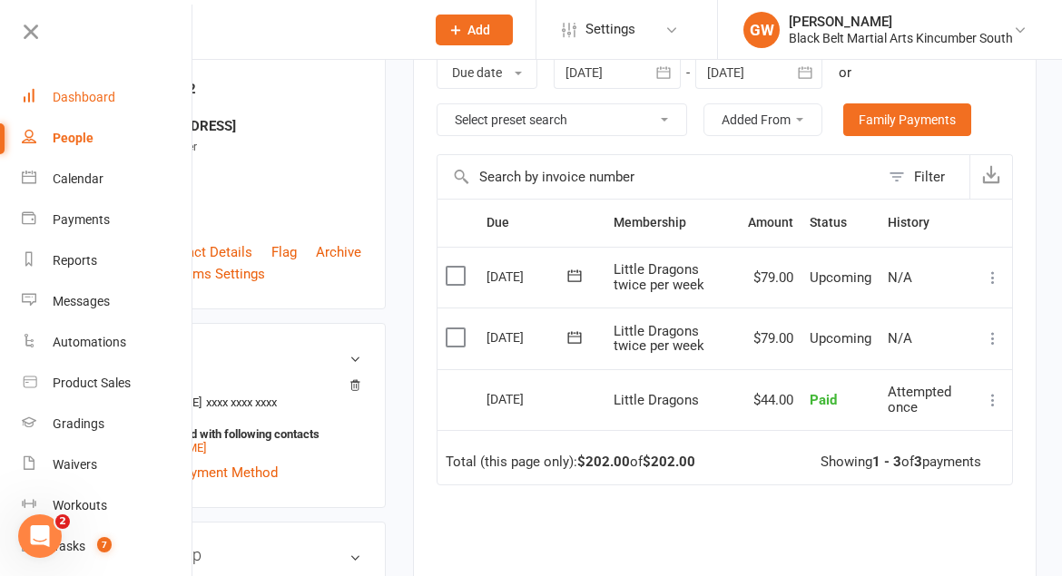
click at [97, 87] on link "Dashboard" at bounding box center [108, 97] width 172 height 41
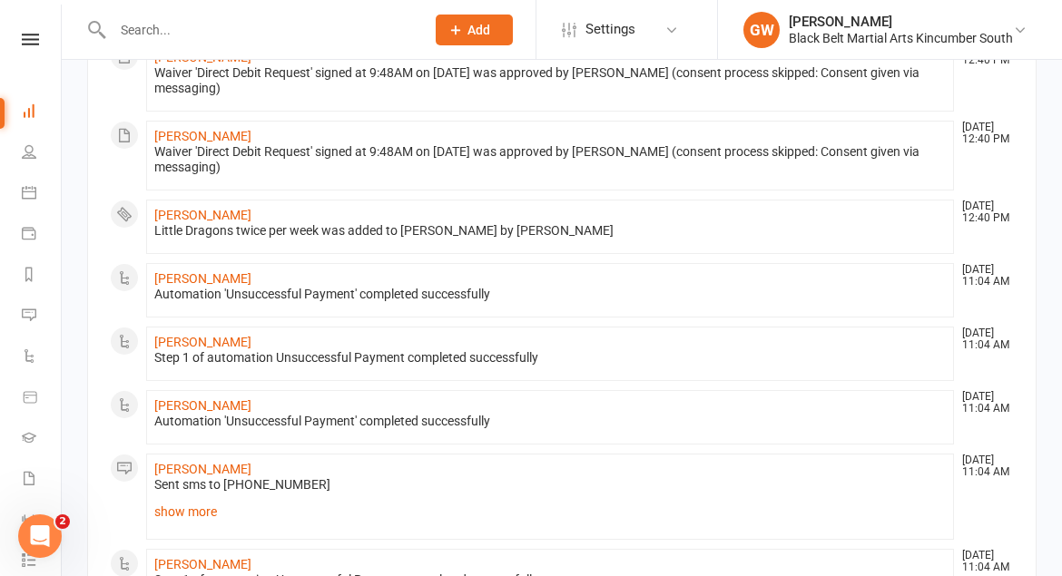
scroll to position [382, 0]
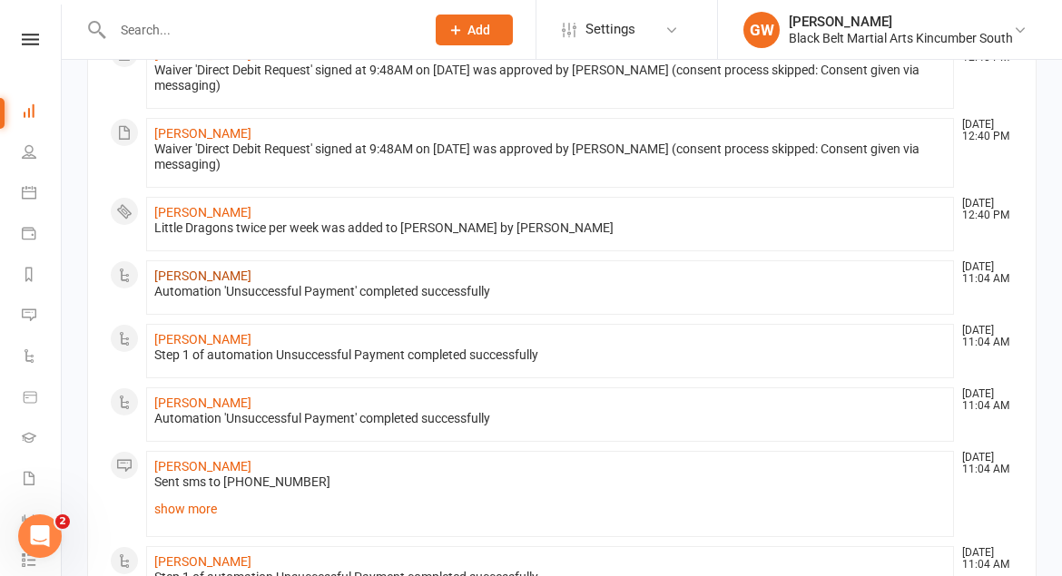
click at [222, 277] on link "[PERSON_NAME]" at bounding box center [202, 276] width 97 height 15
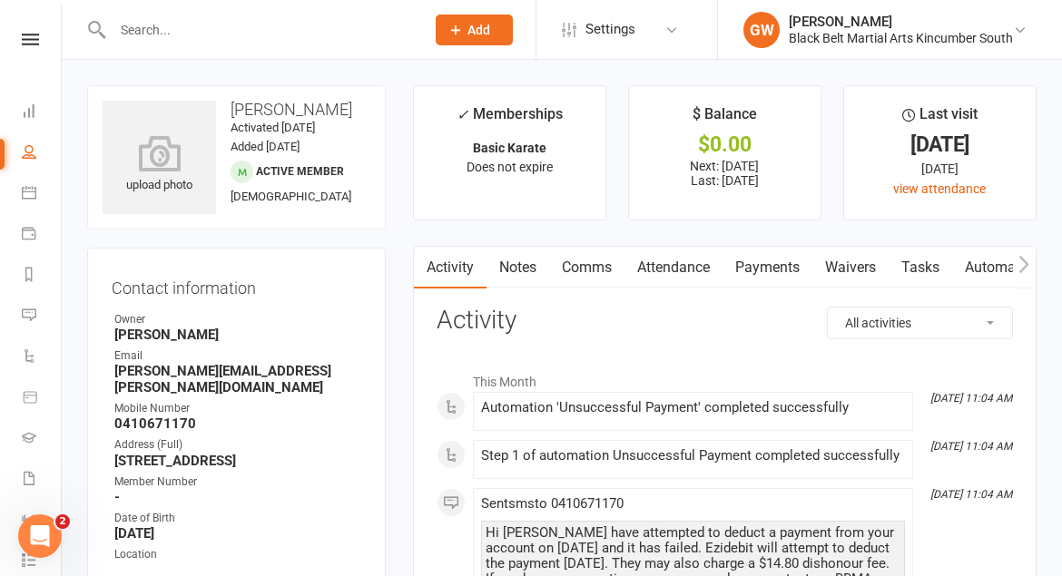
click at [778, 260] on link "Payments" at bounding box center [768, 268] width 90 height 42
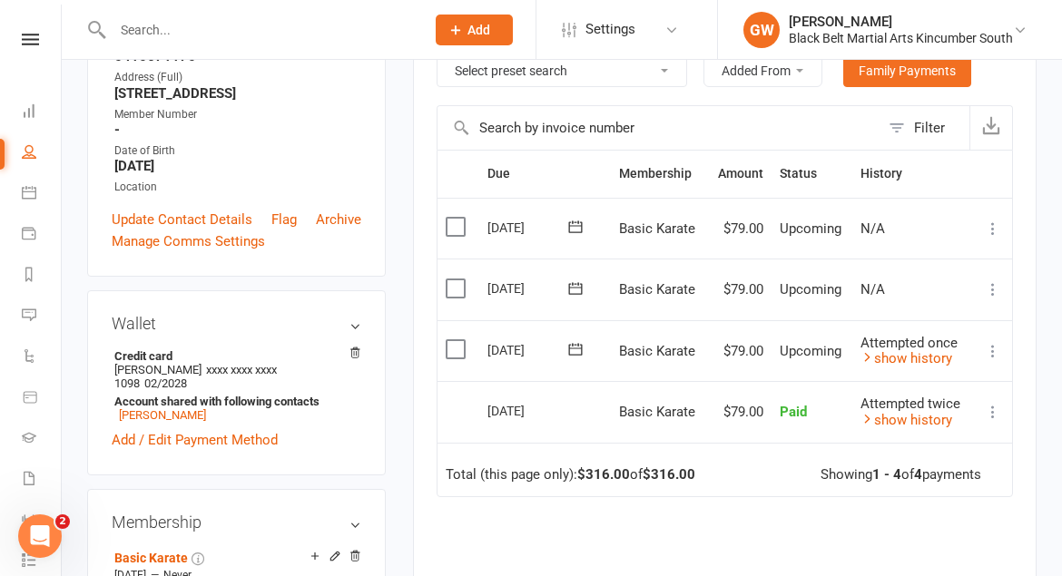
scroll to position [375, 0]
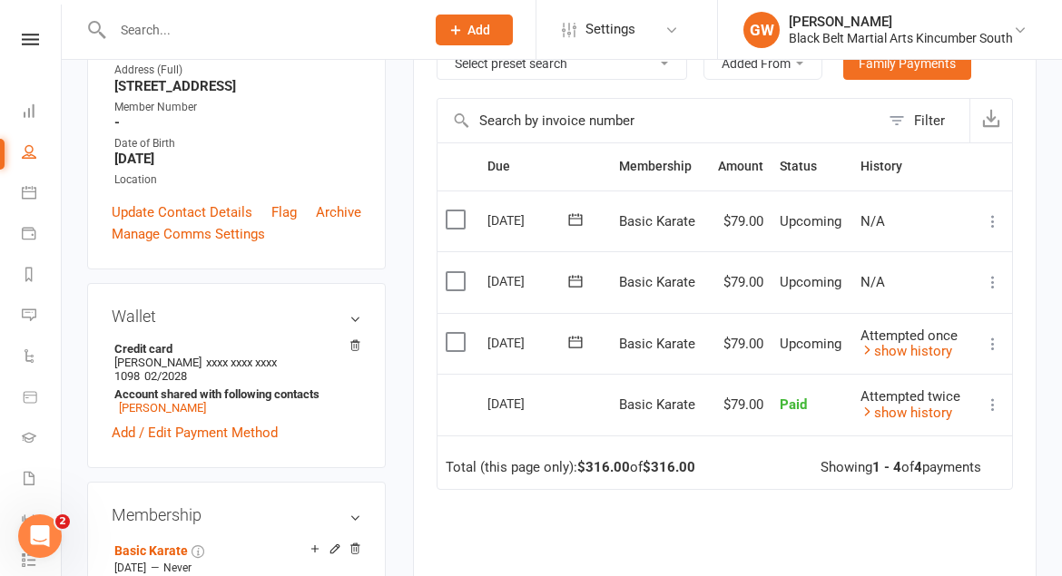
click at [15, 39] on link at bounding box center [30, 40] width 64 height 12
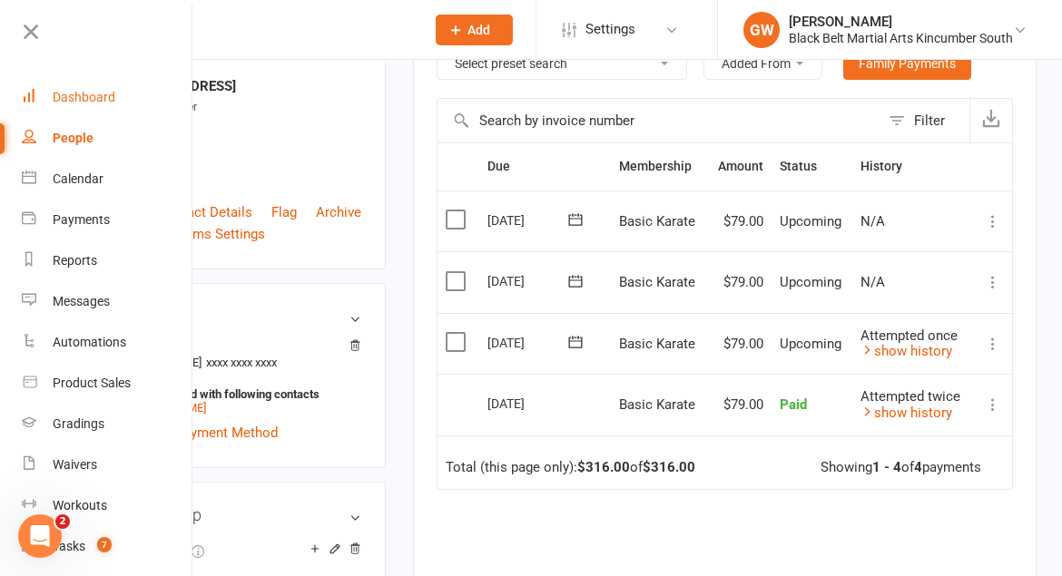
click at [105, 100] on div "Dashboard" at bounding box center [84, 97] width 63 height 15
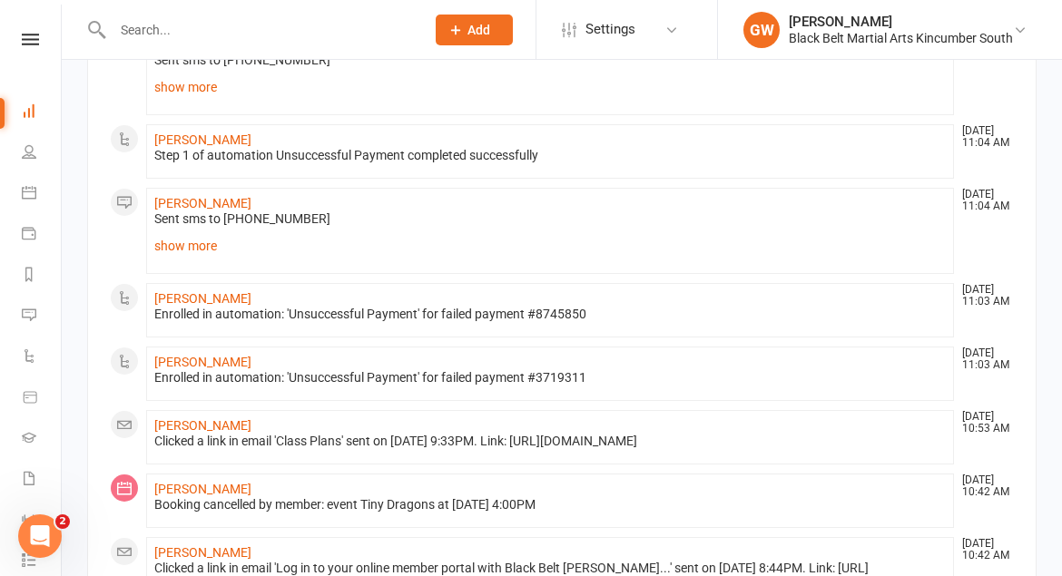
scroll to position [814, 0]
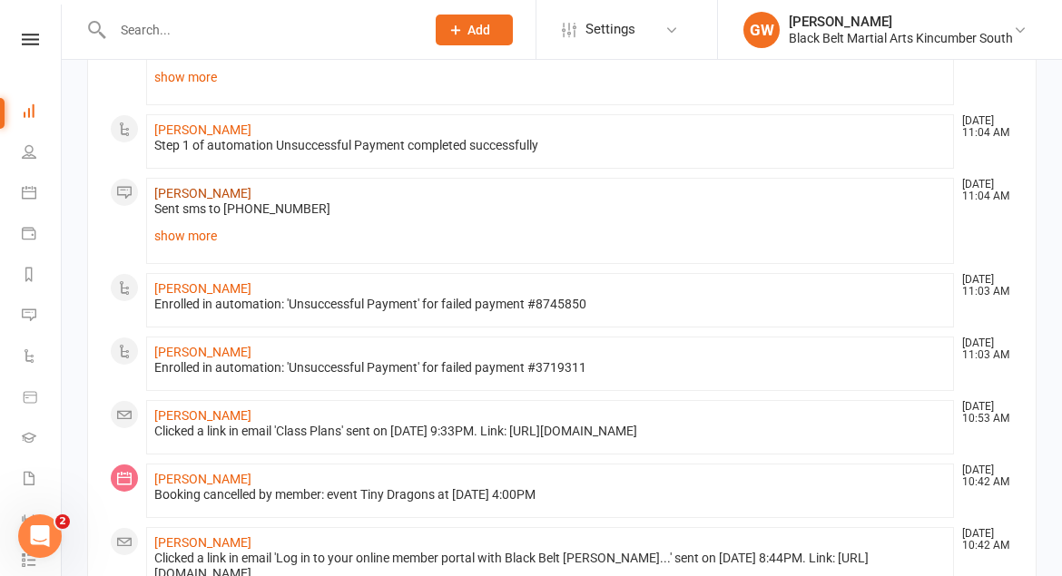
click at [199, 196] on link "[PERSON_NAME]" at bounding box center [202, 193] width 97 height 15
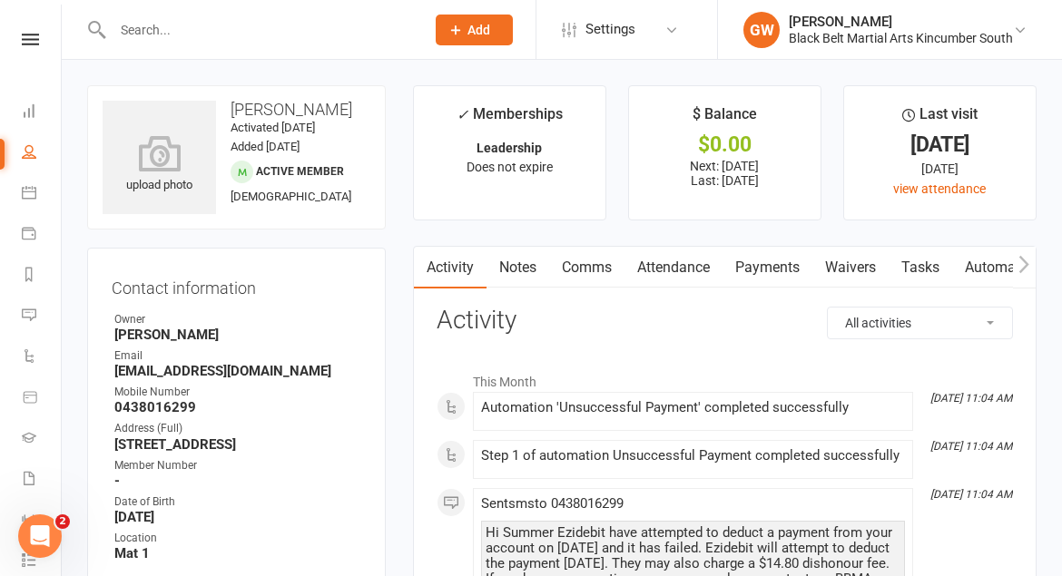
click at [791, 262] on link "Payments" at bounding box center [768, 268] width 90 height 42
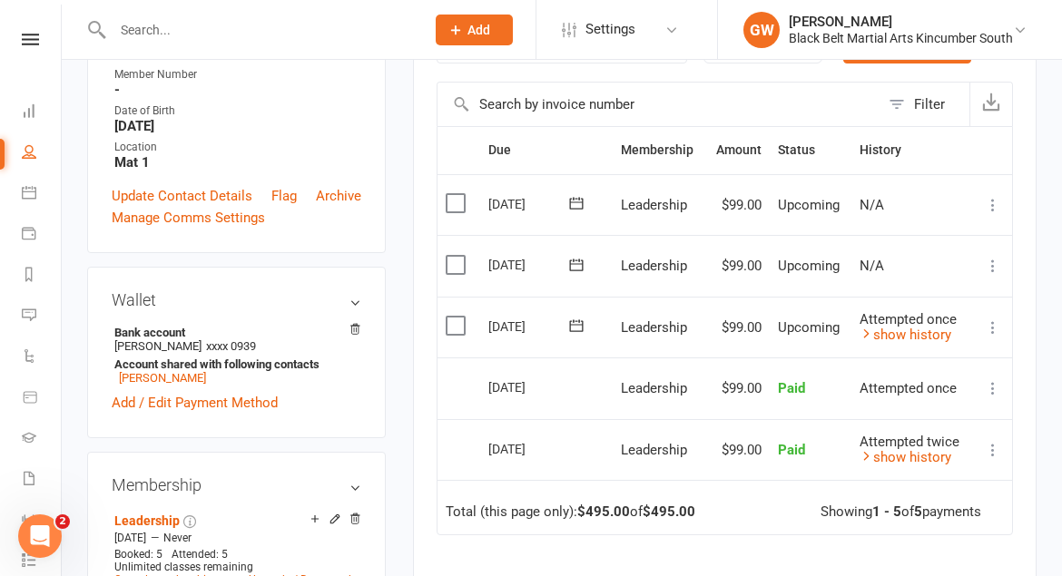
scroll to position [420, 0]
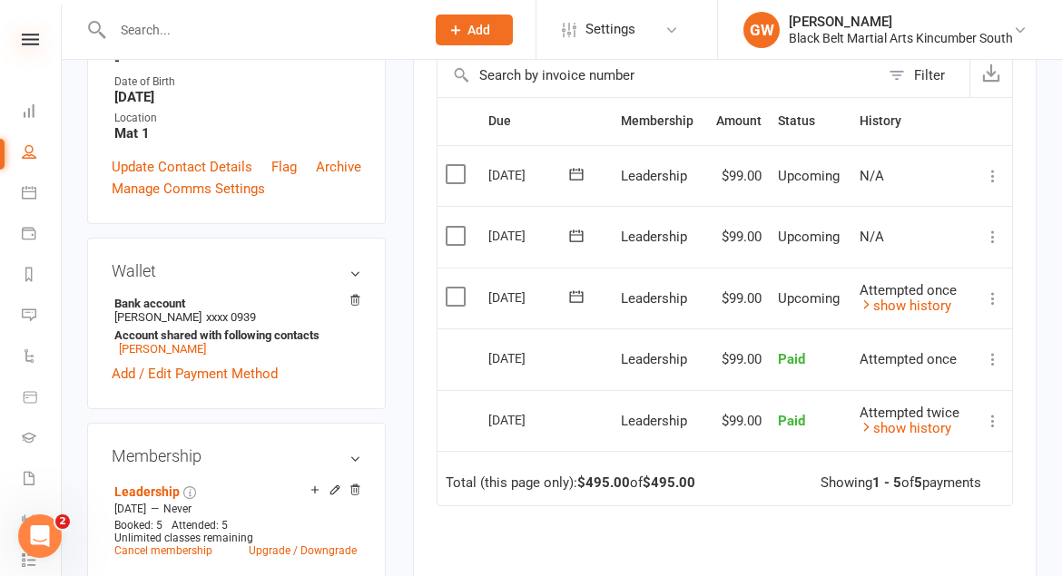
click at [32, 44] on icon at bounding box center [30, 40] width 17 height 12
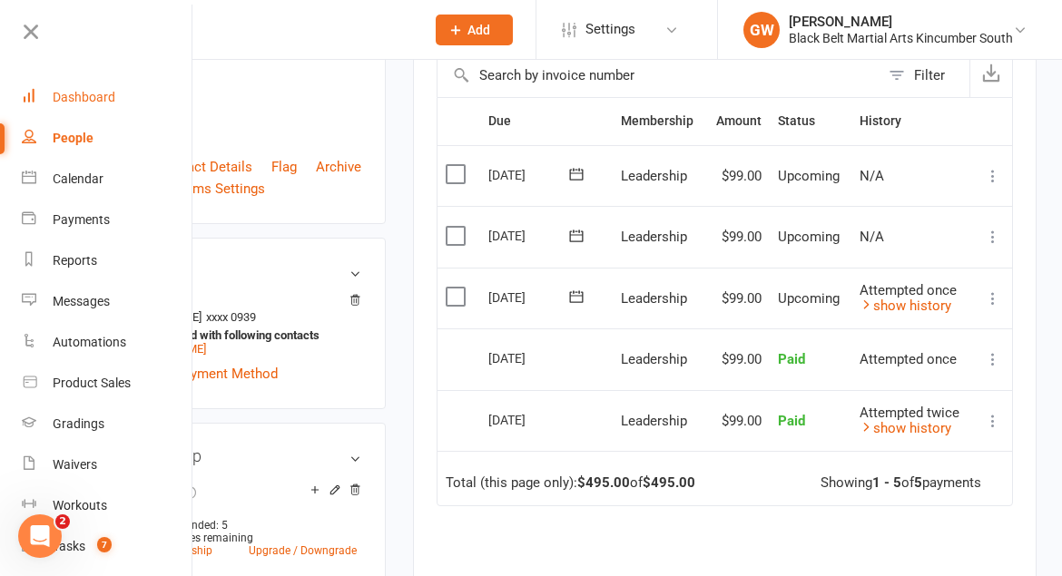
click at [54, 97] on div "Dashboard" at bounding box center [84, 97] width 63 height 15
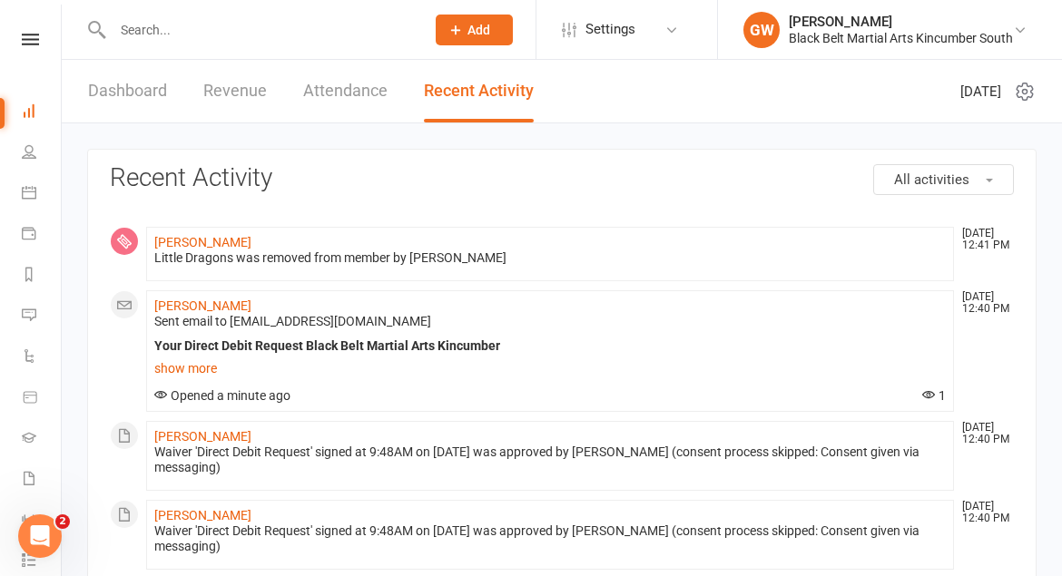
click at [336, 107] on link "Attendance" at bounding box center [345, 91] width 84 height 63
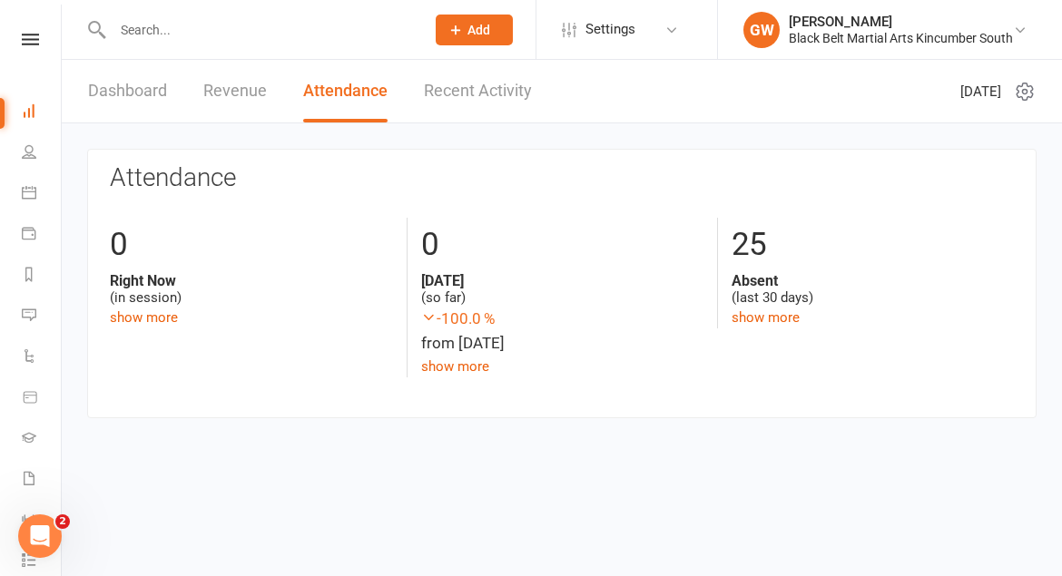
click at [253, 91] on link "Revenue" at bounding box center [235, 91] width 64 height 63
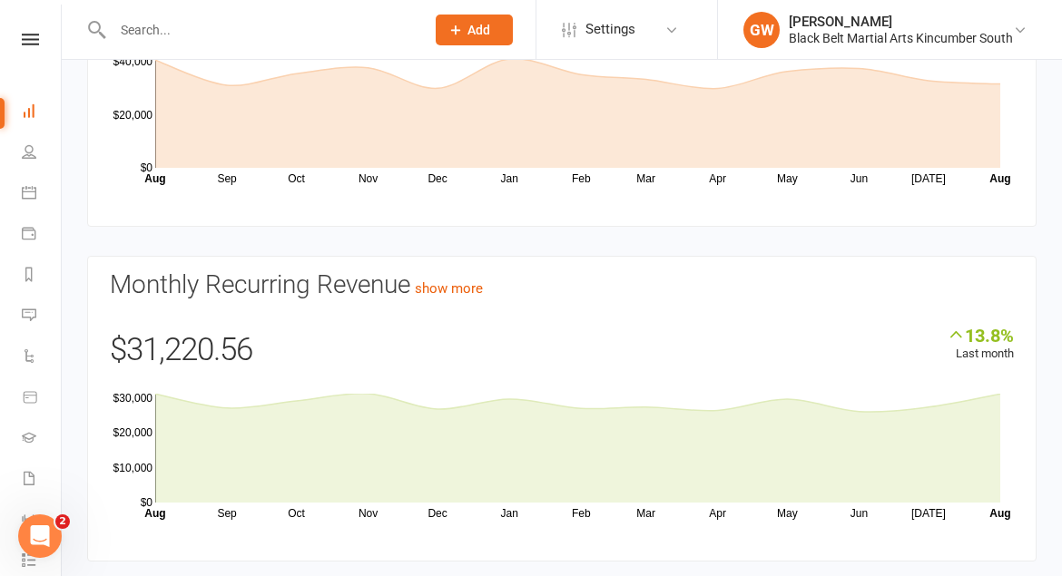
scroll to position [251, 0]
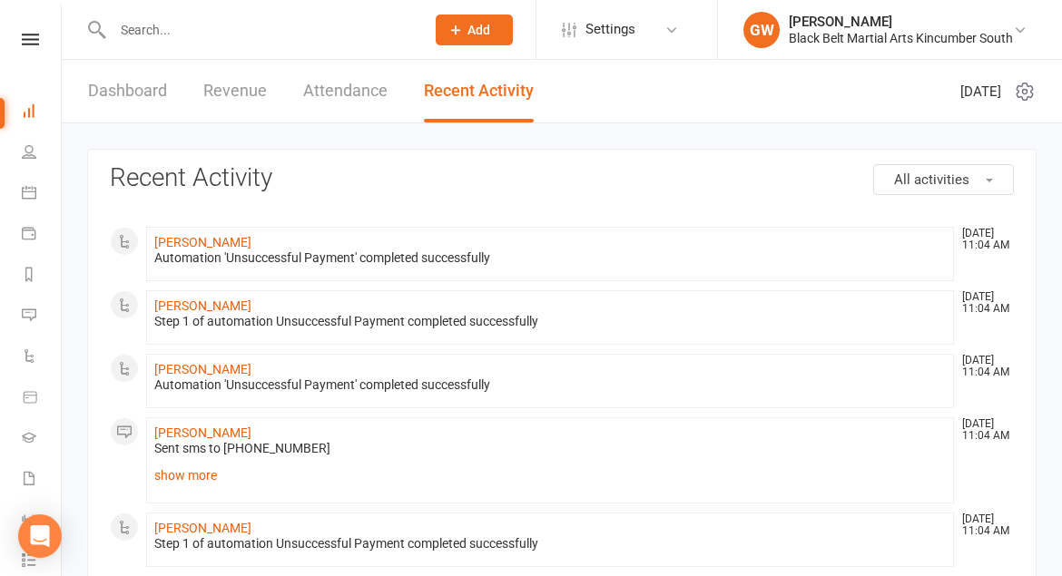
click at [231, 26] on input "text" at bounding box center [259, 29] width 305 height 25
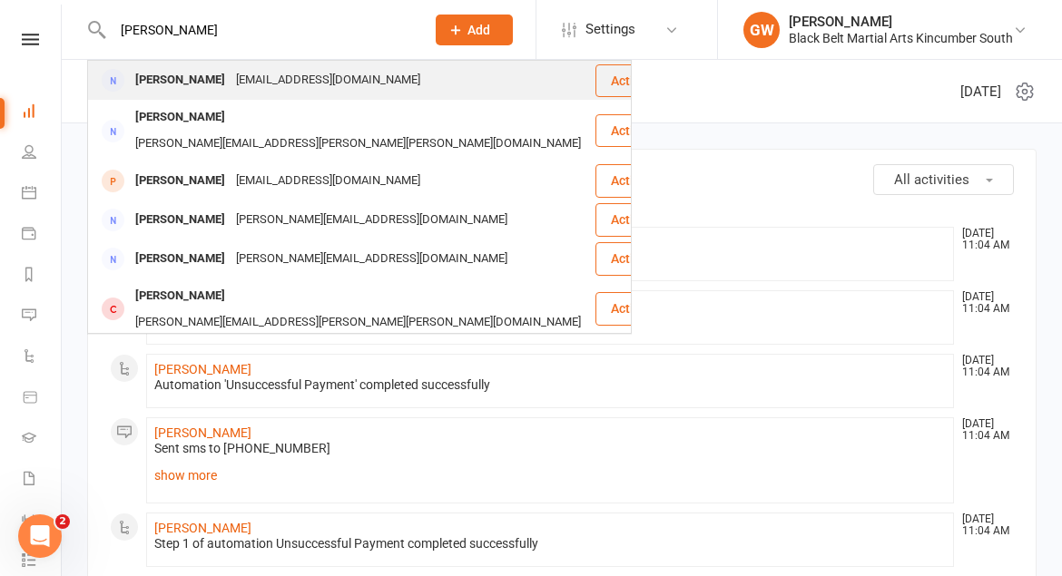
type input "[PERSON_NAME]"
click at [280, 75] on div "[EMAIL_ADDRESS][DOMAIN_NAME]" at bounding box center [328, 80] width 195 height 26
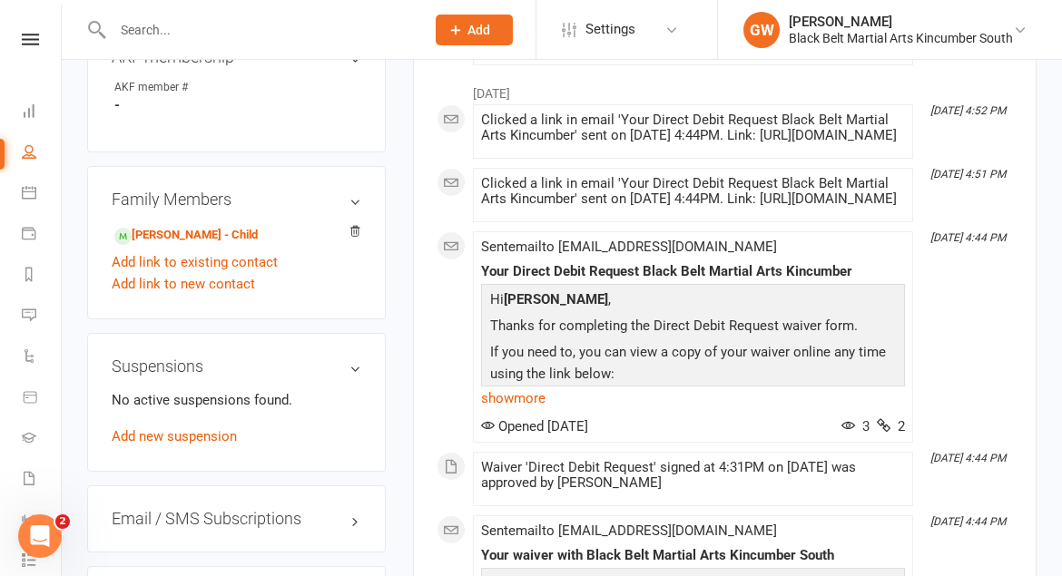
scroll to position [940, 0]
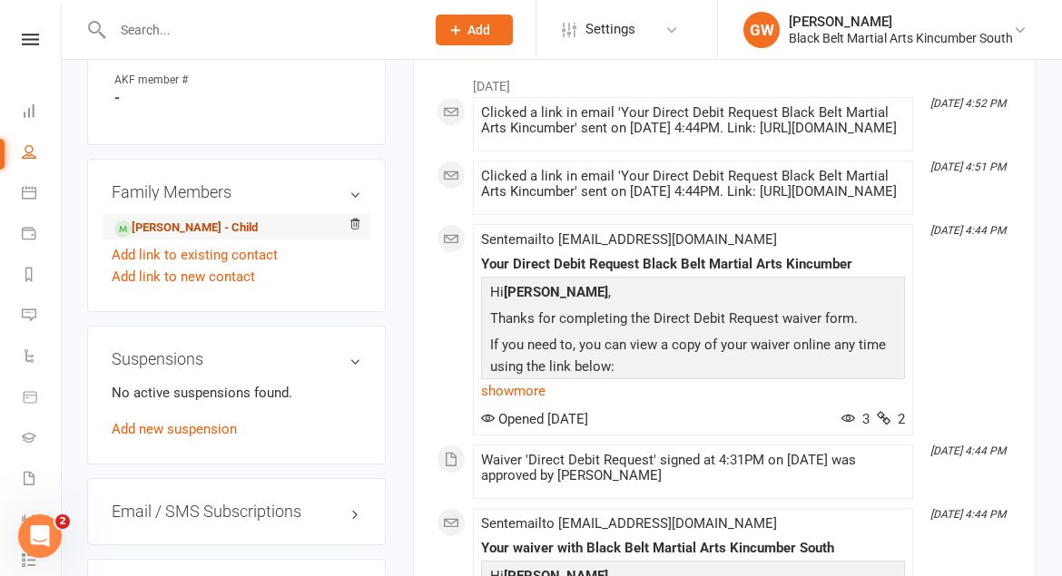
click at [227, 222] on link "[PERSON_NAME] - Child" at bounding box center [185, 228] width 143 height 19
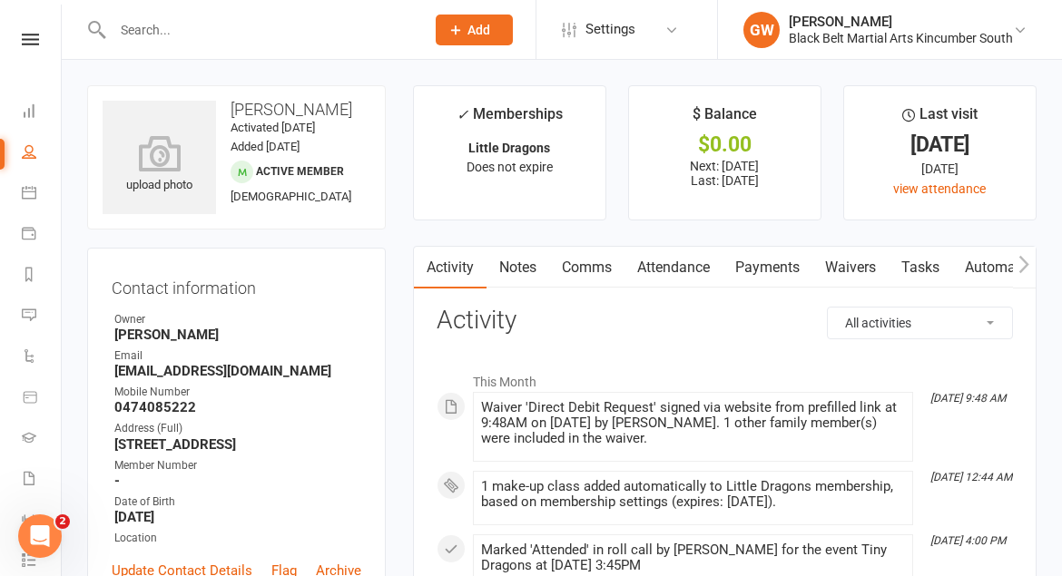
click at [757, 275] on link "Payments" at bounding box center [768, 268] width 90 height 42
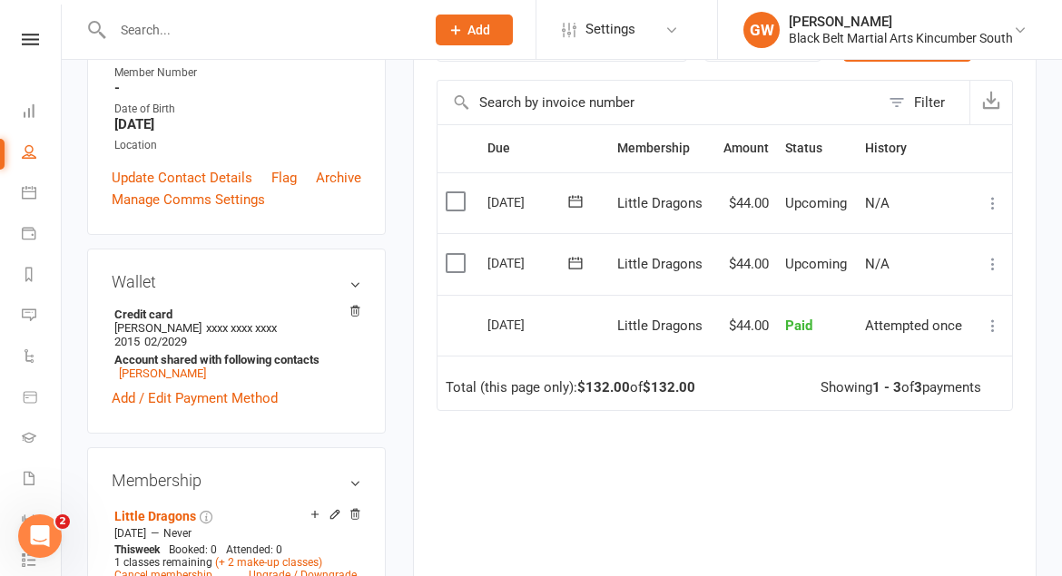
scroll to position [396, 0]
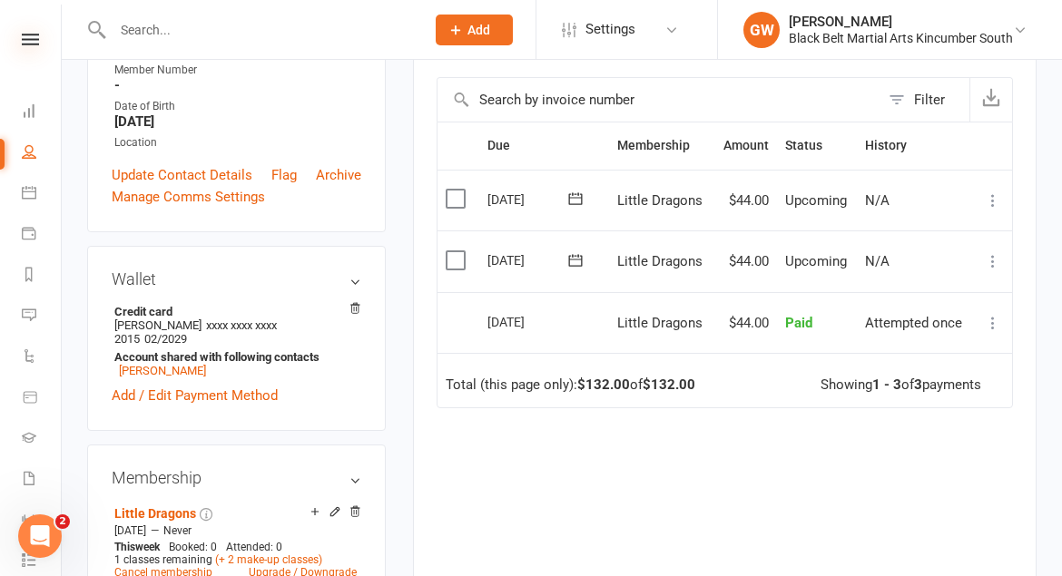
click at [33, 44] on icon at bounding box center [30, 40] width 17 height 12
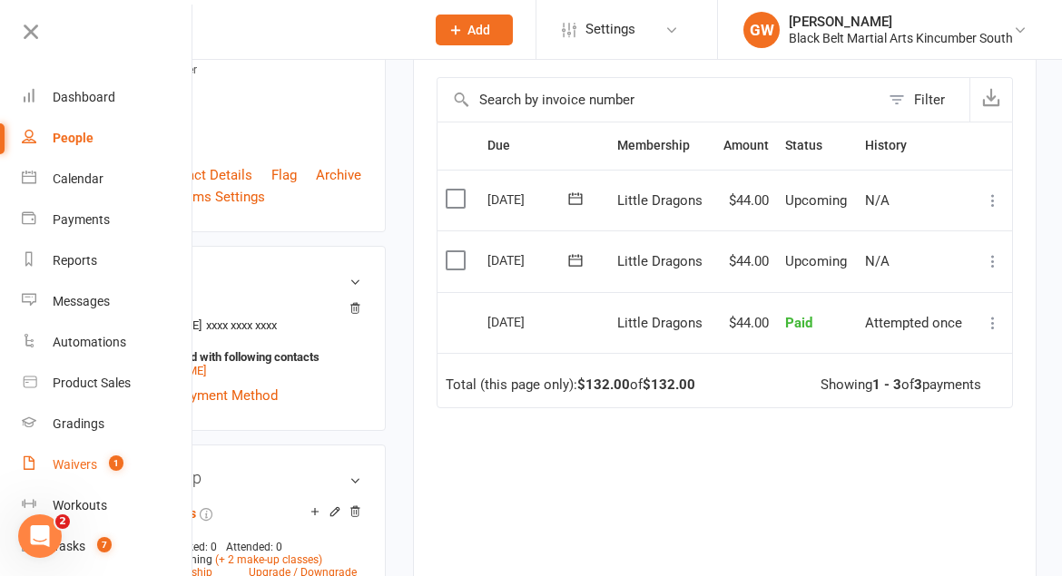
click at [80, 458] on div "Waivers" at bounding box center [75, 464] width 44 height 15
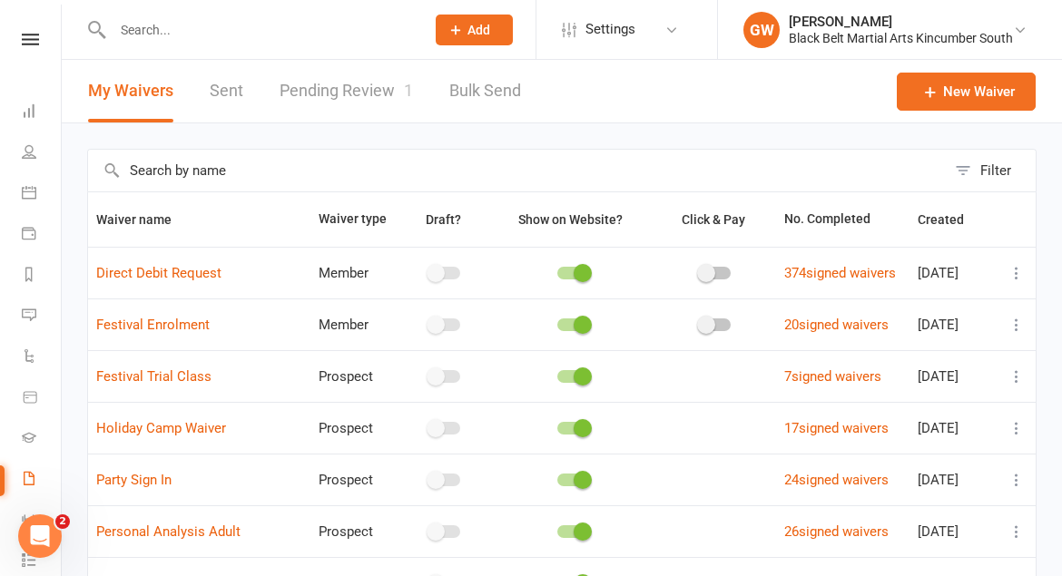
click at [354, 77] on link "Pending Review 1" at bounding box center [346, 91] width 133 height 63
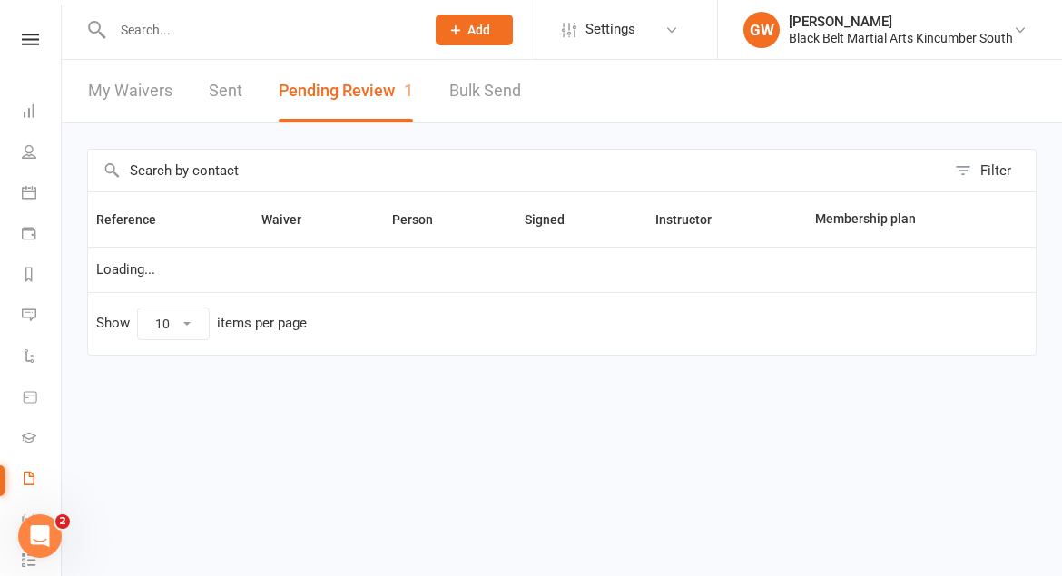
select select "50"
